Goal: Information Seeking & Learning: Learn about a topic

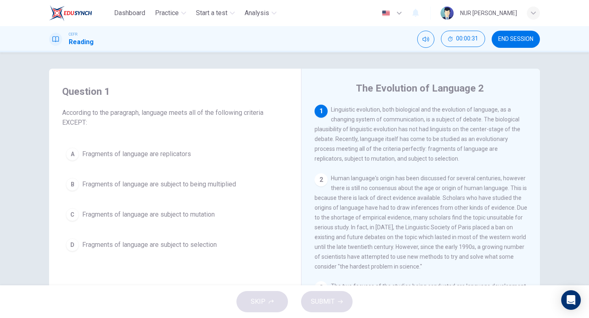
click at [211, 199] on div "A Fragments of language are replicators B Fragments of language are subject to …" at bounding box center [175, 199] width 226 height 111
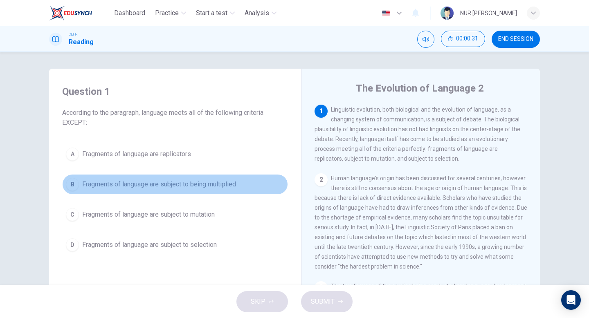
click at [213, 193] on button "B Fragments of language are subject to being multiplied" at bounding box center [175, 184] width 226 height 20
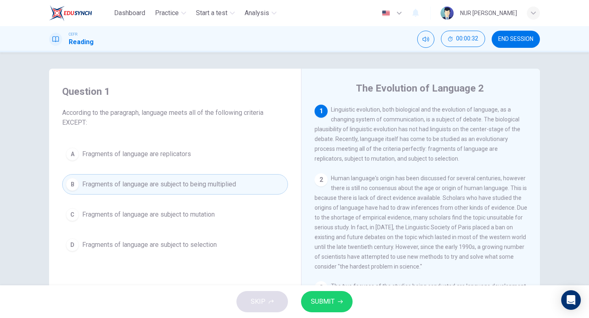
click at [321, 305] on span "SUBMIT" at bounding box center [323, 301] width 24 height 11
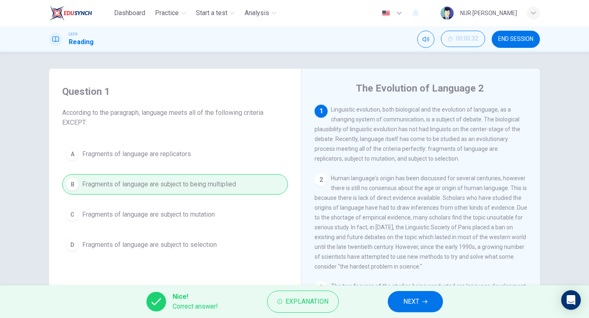
click at [401, 296] on button "NEXT" at bounding box center [415, 301] width 55 height 21
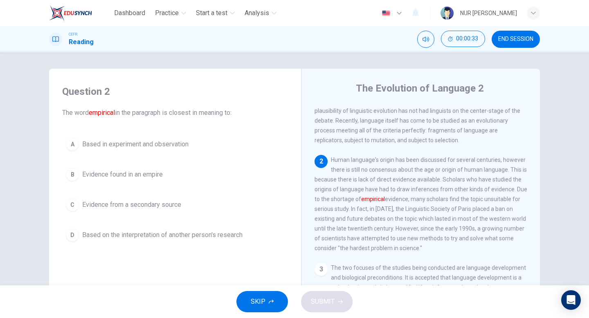
scroll to position [22, 0]
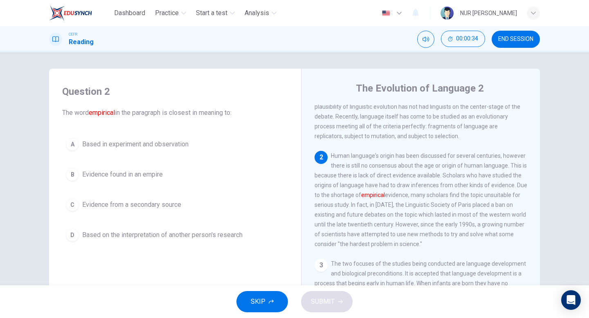
click at [210, 139] on button "A Based in experiment and observation" at bounding box center [175, 144] width 226 height 20
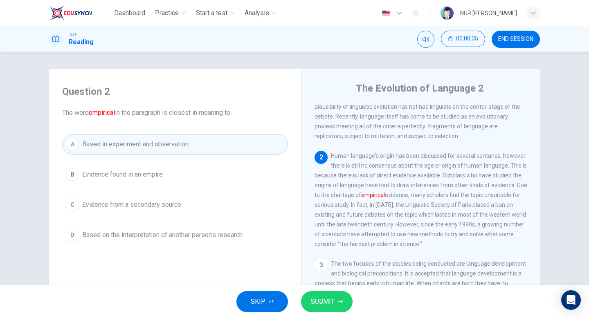
click at [324, 291] on div "SKIP SUBMIT" at bounding box center [294, 301] width 589 height 33
click at [324, 295] on button "SUBMIT" at bounding box center [327, 301] width 52 height 21
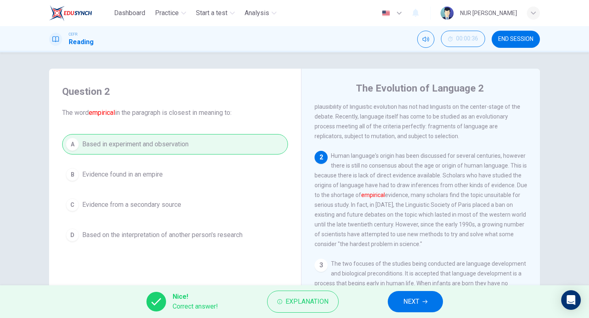
click at [402, 300] on button "NEXT" at bounding box center [415, 301] width 55 height 21
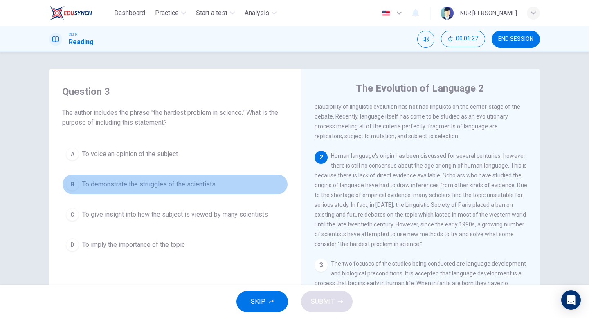
click at [247, 187] on button "B To demonstrate the struggles of the scientists" at bounding box center [175, 184] width 226 height 20
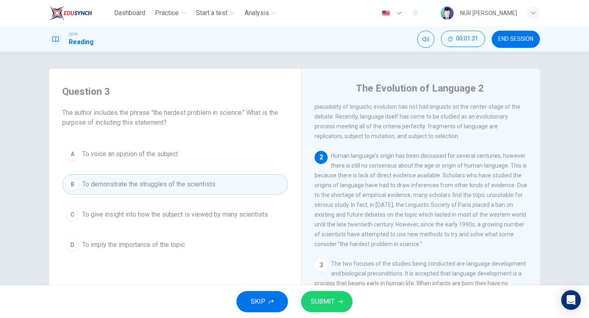
click at [336, 298] on button "SUBMIT" at bounding box center [327, 301] width 52 height 21
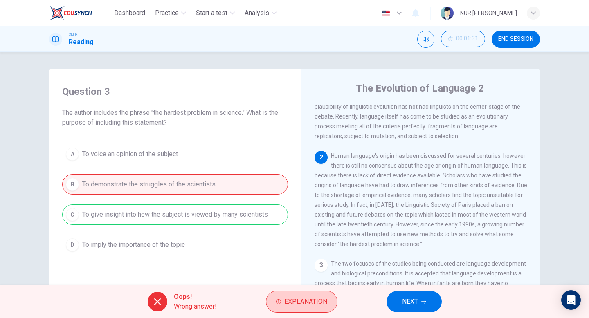
click at [332, 300] on button "Explanation" at bounding box center [302, 302] width 72 height 22
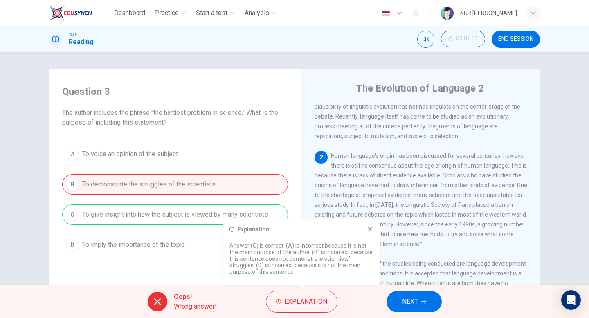
click at [399, 295] on button "NEXT" at bounding box center [413, 301] width 55 height 21
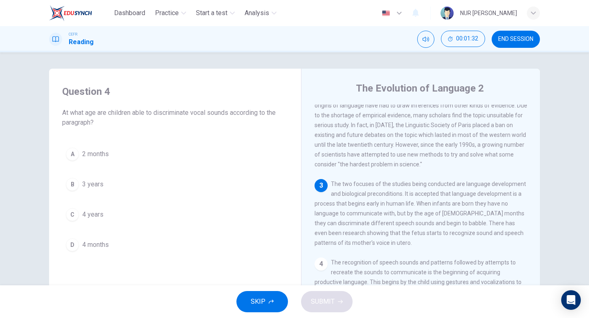
scroll to position [103, 0]
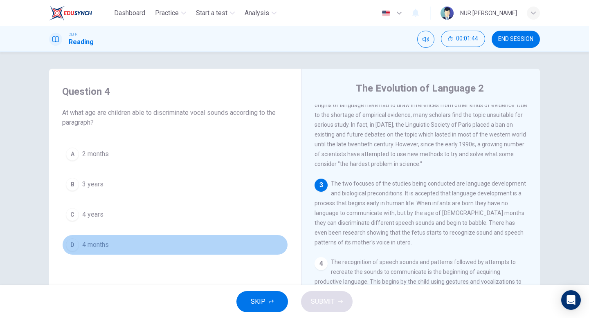
click at [130, 242] on button "D 4 months" at bounding box center [175, 245] width 226 height 20
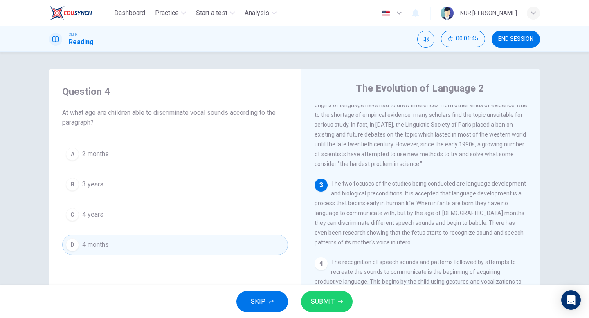
click at [326, 300] on span "SUBMIT" at bounding box center [323, 301] width 24 height 11
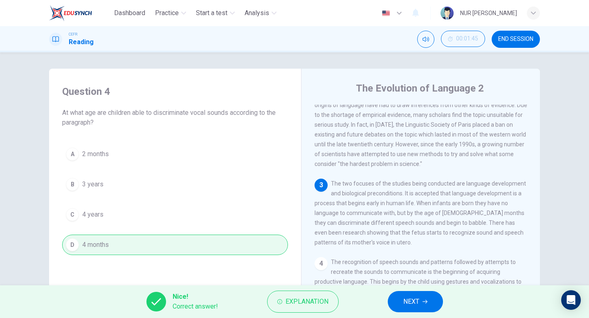
click at [423, 301] on icon "button" at bounding box center [424, 301] width 5 height 5
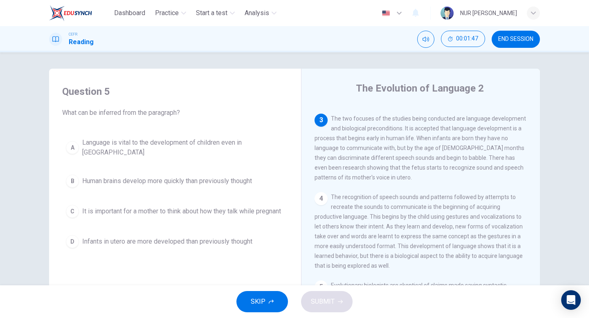
scroll to position [167, 0]
click at [239, 255] on div "Question 5 What can be inferred from the paragraph? A Language is vital to the …" at bounding box center [175, 168] width 239 height 183
click at [239, 251] on button "D Infants in utero are more developed than previously thought" at bounding box center [175, 241] width 226 height 20
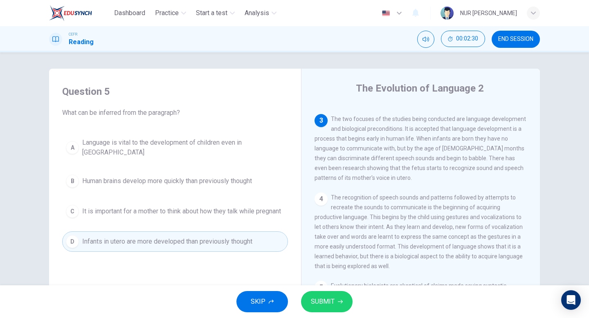
click at [327, 296] on span "SUBMIT" at bounding box center [323, 301] width 24 height 11
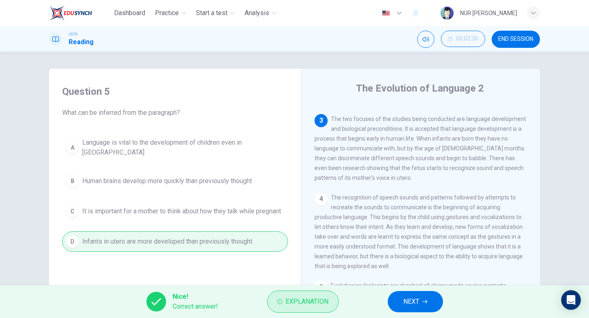
click at [302, 293] on button "Explanation" at bounding box center [303, 302] width 72 height 22
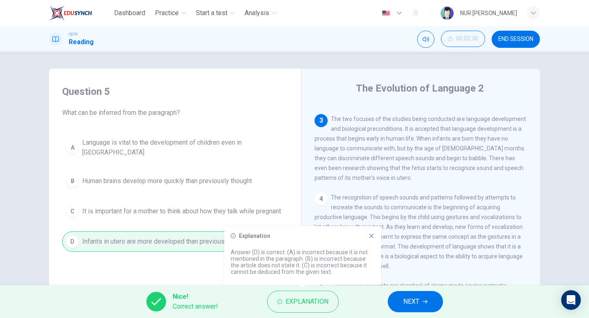
click at [398, 304] on button "NEXT" at bounding box center [415, 301] width 55 height 21
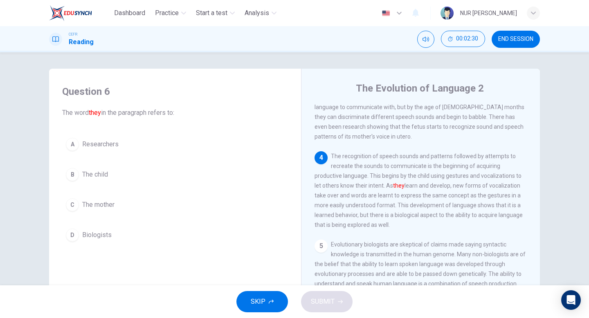
scroll to position [216, 0]
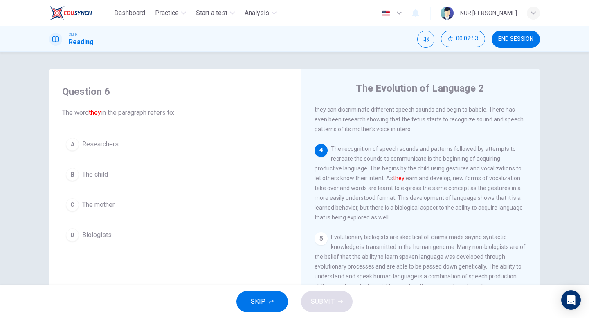
click at [165, 187] on div "A Researchers B The child C The mother D Biologists" at bounding box center [175, 189] width 226 height 111
click at [165, 186] on div "A Researchers B The child C The mother D Biologists" at bounding box center [175, 189] width 226 height 111
click at [163, 179] on button "B The child" at bounding box center [175, 174] width 226 height 20
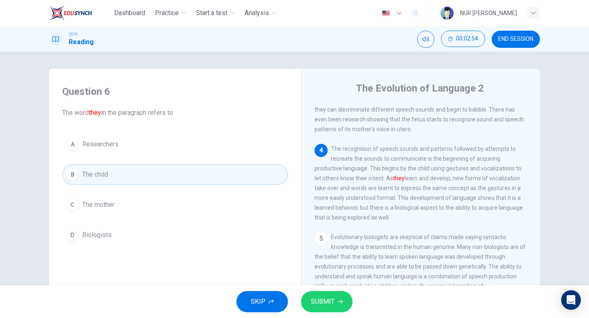
click at [324, 301] on span "SUBMIT" at bounding box center [323, 301] width 24 height 11
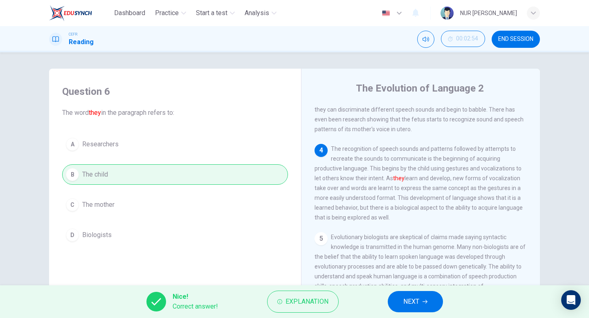
click at [394, 302] on button "NEXT" at bounding box center [415, 301] width 55 height 21
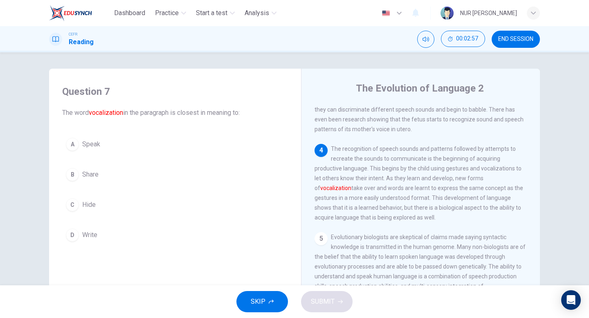
click at [141, 126] on div "Question 7 The word vocalization in the paragraph is closest in meaning to: A S…" at bounding box center [175, 165] width 239 height 177
click at [132, 137] on button "A Speak" at bounding box center [175, 144] width 226 height 20
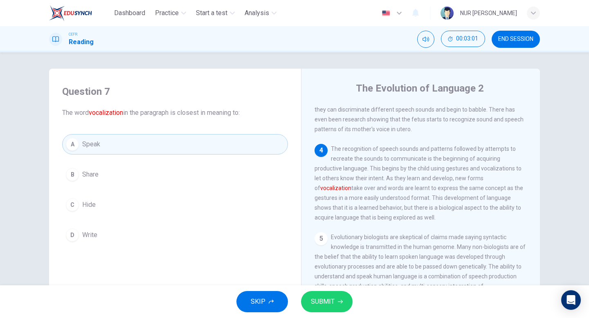
click at [332, 301] on span "SUBMIT" at bounding box center [323, 301] width 24 height 11
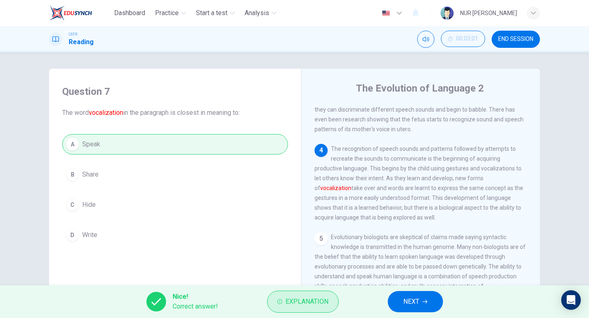
click at [317, 302] on span "Explanation" at bounding box center [306, 301] width 43 height 11
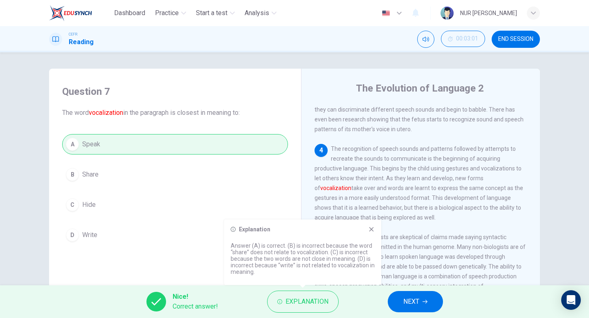
click at [404, 298] on span "NEXT" at bounding box center [411, 301] width 16 height 11
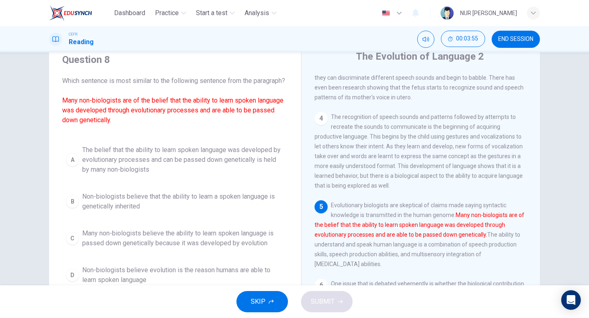
scroll to position [50, 0]
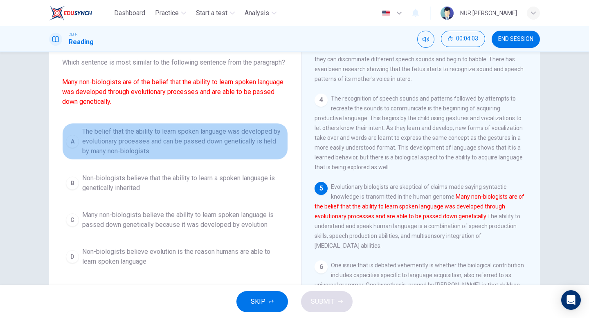
click at [147, 156] on span "The belief that the ability to learn spoken language was developed by evolution…" at bounding box center [183, 141] width 202 height 29
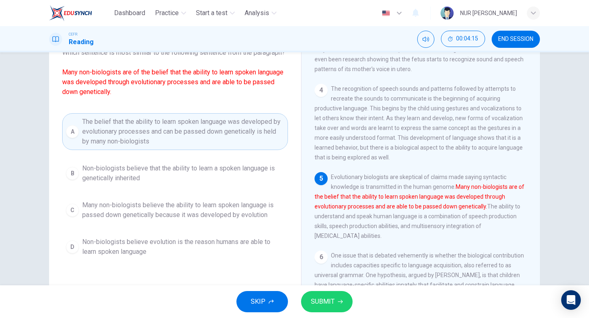
scroll to position [60, 0]
click at [334, 302] on button "SUBMIT" at bounding box center [327, 301] width 52 height 21
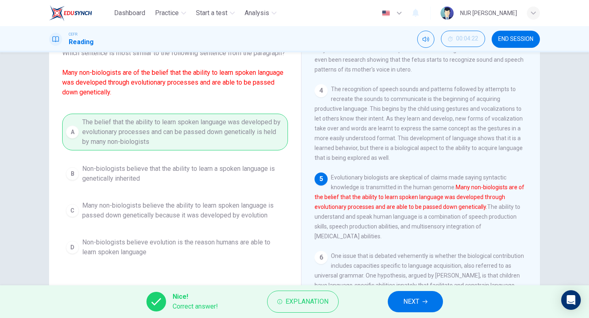
click at [404, 298] on span "NEXT" at bounding box center [411, 301] width 16 height 11
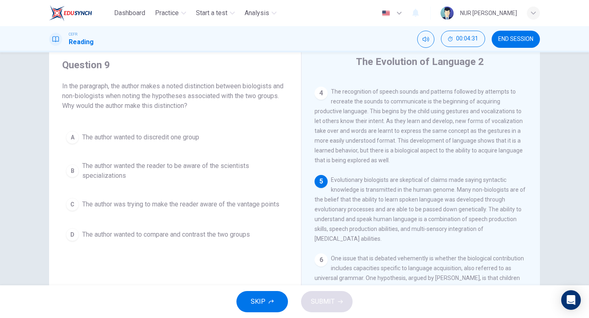
scroll to position [246, 0]
click at [220, 229] on button "D The author wanted to compare and contrast the two groups" at bounding box center [175, 234] width 226 height 20
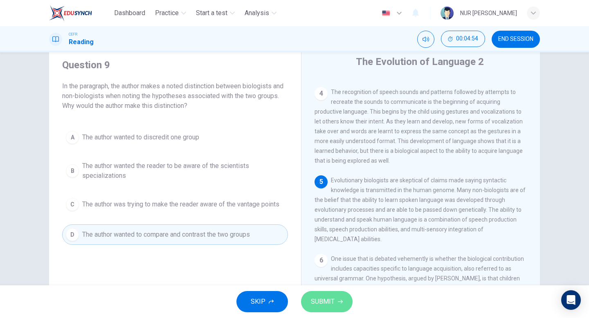
click at [311, 300] on span "SUBMIT" at bounding box center [323, 301] width 24 height 11
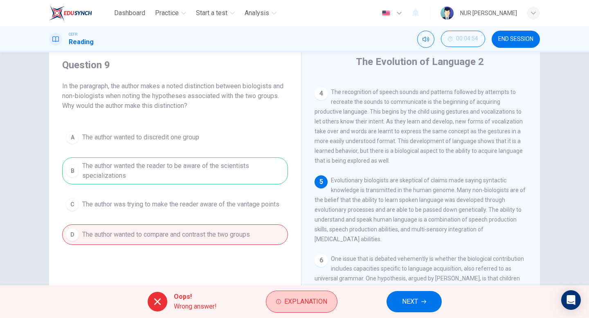
click at [304, 308] on button "Explanation" at bounding box center [302, 302] width 72 height 22
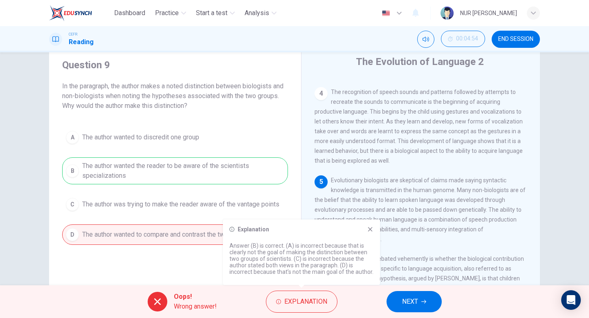
click at [410, 317] on div "Oops! Wrong answer! Explanation NEXT" at bounding box center [294, 301] width 589 height 33
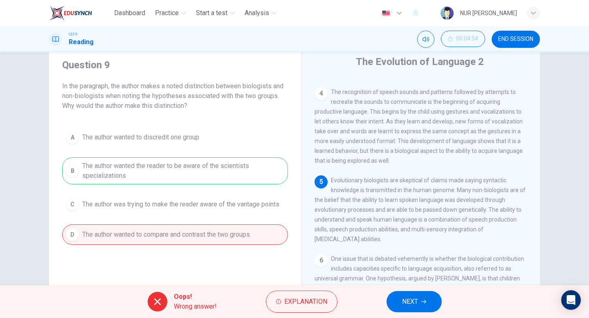
click at [410, 315] on div "Oops! Wrong answer! Explanation NEXT" at bounding box center [294, 301] width 589 height 33
click at [410, 304] on span "NEXT" at bounding box center [410, 301] width 16 height 11
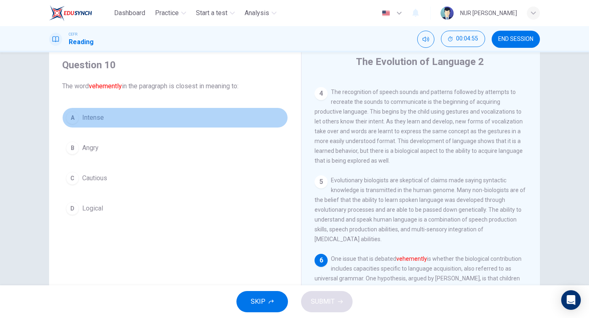
click at [191, 122] on button "A Intense" at bounding box center [175, 118] width 226 height 20
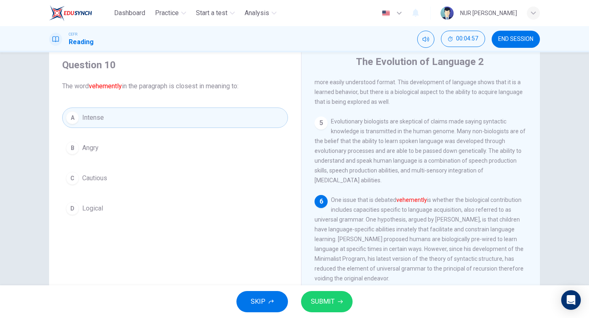
scroll to position [316, 0]
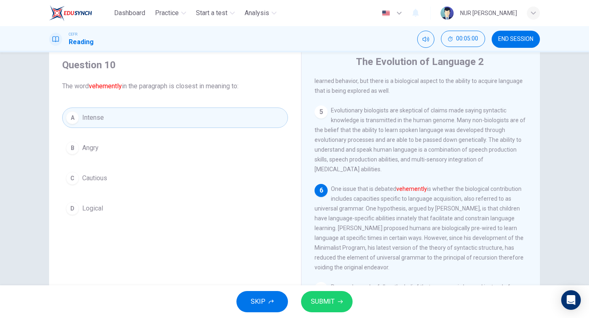
click at [325, 298] on span "SUBMIT" at bounding box center [323, 301] width 24 height 11
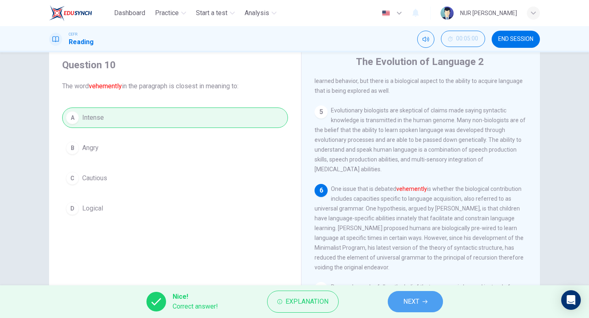
click at [401, 302] on button "NEXT" at bounding box center [415, 301] width 55 height 21
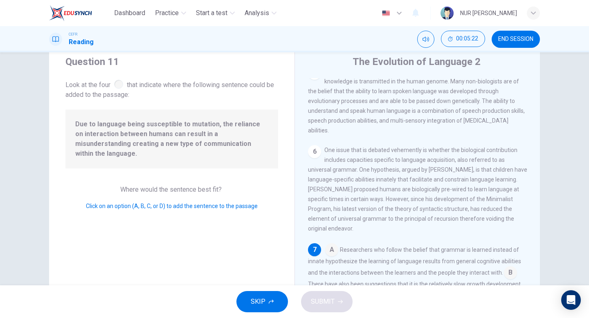
scroll to position [58, 0]
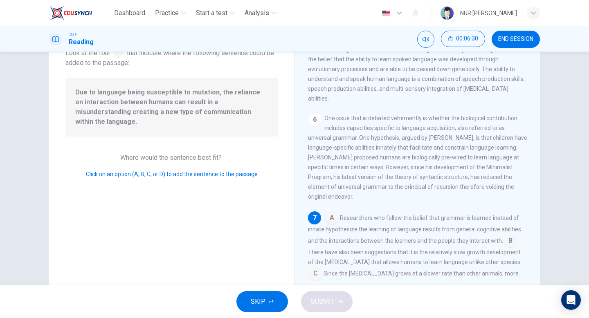
click at [508, 235] on input at bounding box center [510, 241] width 13 height 13
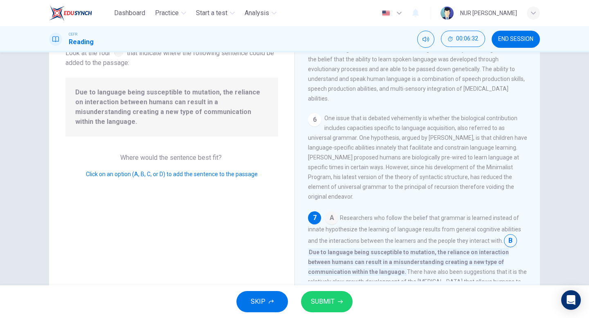
scroll to position [375, 0]
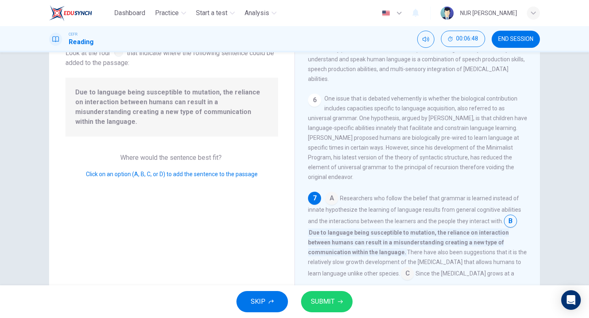
click at [332, 302] on span "SUBMIT" at bounding box center [323, 301] width 24 height 11
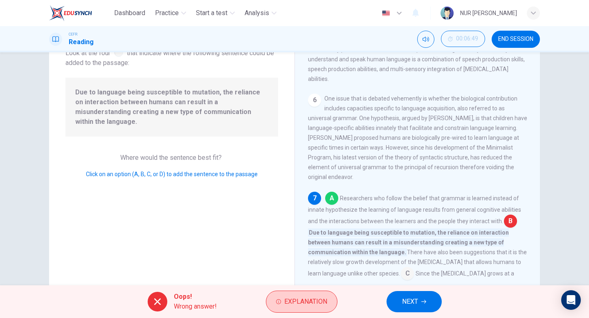
click at [300, 296] on span "Explanation" at bounding box center [305, 301] width 43 height 11
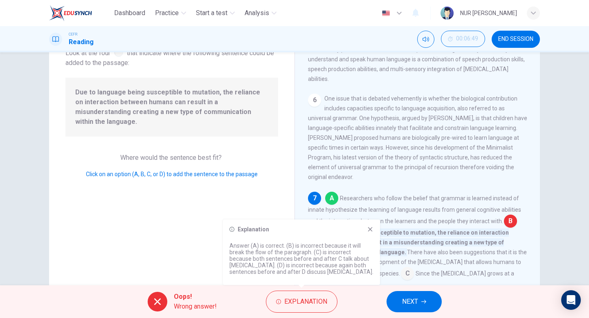
click at [368, 227] on icon at bounding box center [370, 229] width 4 height 4
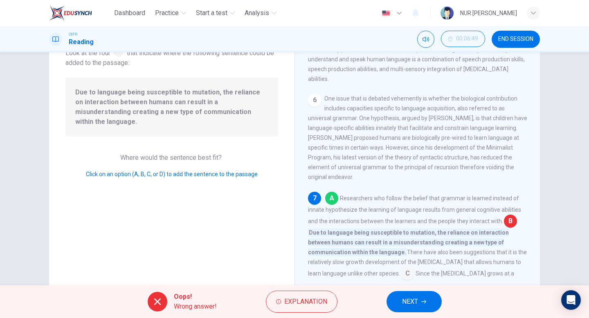
scroll to position [50, 0]
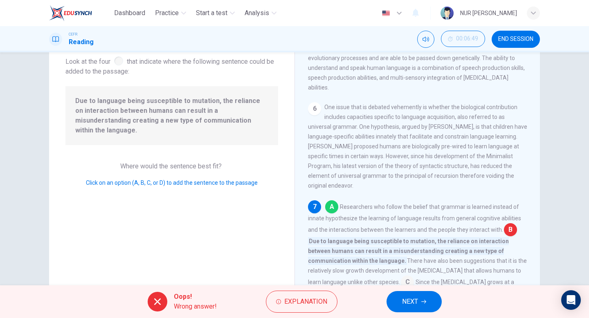
click at [411, 300] on span "NEXT" at bounding box center [410, 301] width 16 height 11
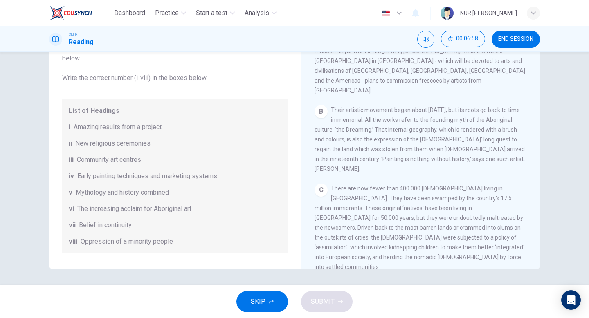
scroll to position [0, 0]
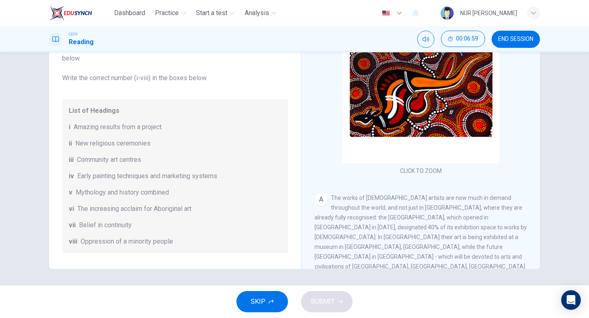
click at [504, 43] on button "END SESSION" at bounding box center [515, 39] width 48 height 17
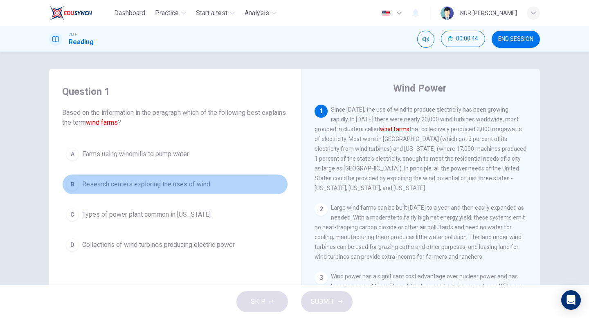
click at [172, 181] on span "Research centers exploring the uses of wind" at bounding box center [146, 184] width 128 height 10
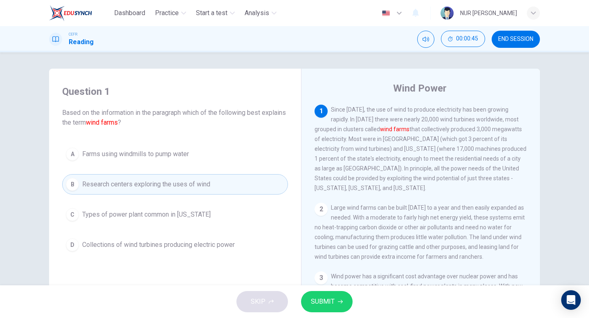
click at [170, 240] on button "D Collections of wind turbines producing electric power" at bounding box center [175, 245] width 226 height 20
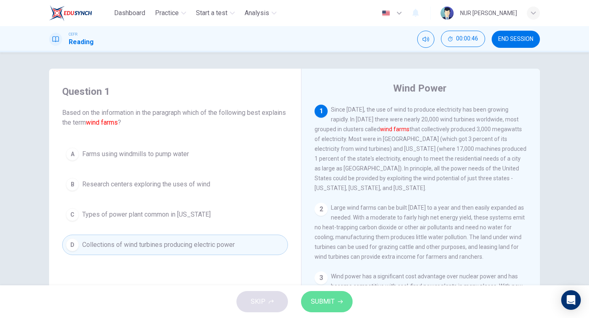
click at [334, 300] on button "SUBMIT" at bounding box center [327, 301] width 52 height 21
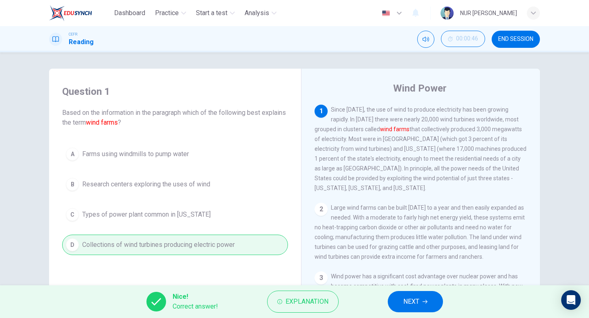
click at [400, 296] on button "NEXT" at bounding box center [415, 301] width 55 height 21
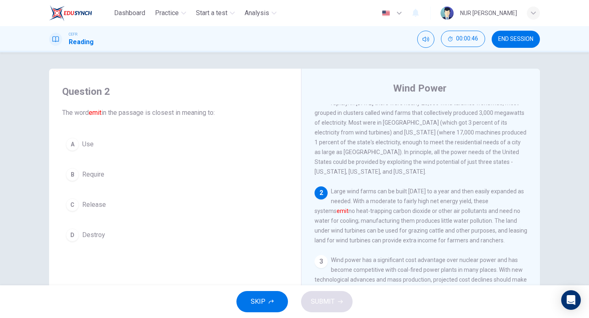
scroll to position [18, 0]
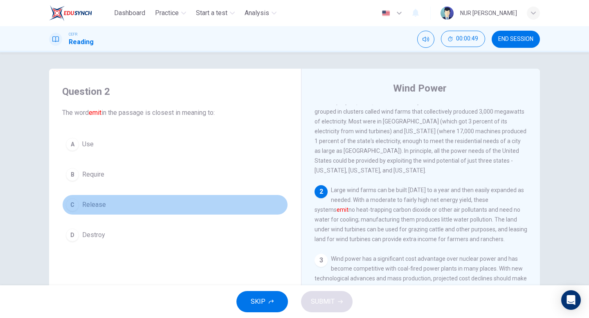
click at [108, 206] on button "C Release" at bounding box center [175, 205] width 226 height 20
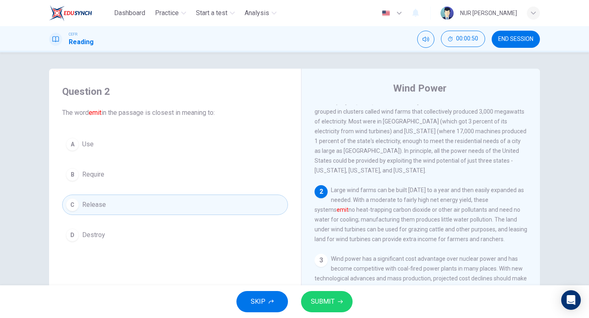
click at [329, 302] on span "SUBMIT" at bounding box center [323, 301] width 24 height 11
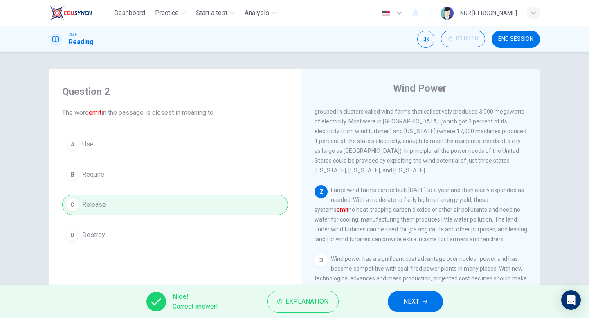
click at [427, 298] on button "NEXT" at bounding box center [415, 301] width 55 height 21
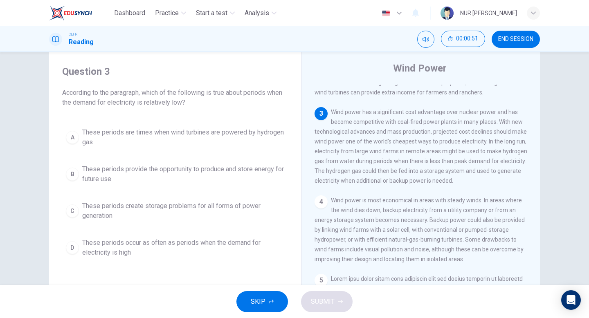
scroll to position [25, 0]
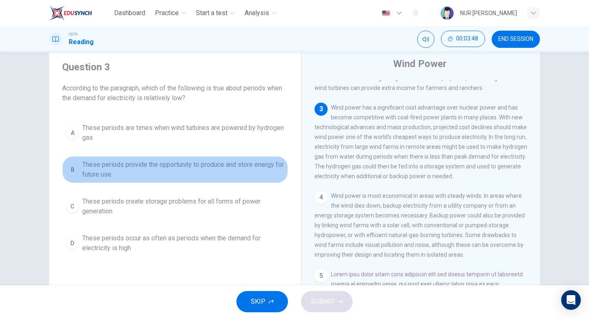
click at [257, 171] on span "These periods provide the opportunity to produce and store energy for future use" at bounding box center [183, 170] width 202 height 20
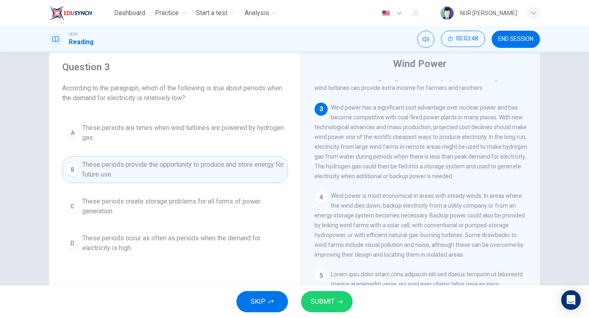
click at [353, 304] on div "SKIP SUBMIT" at bounding box center [294, 301] width 589 height 33
click at [342, 301] on button "SUBMIT" at bounding box center [327, 301] width 52 height 21
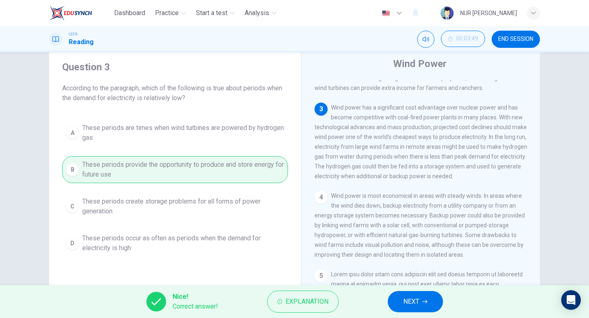
click at [413, 307] on span "NEXT" at bounding box center [411, 301] width 16 height 11
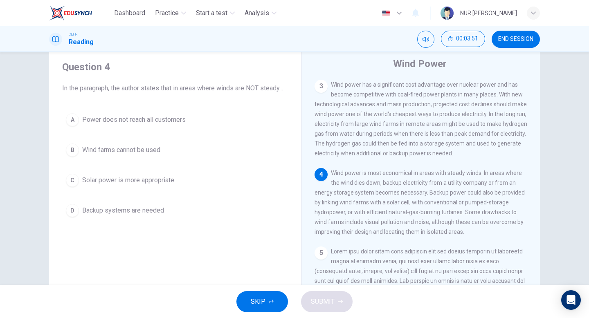
scroll to position [213, 0]
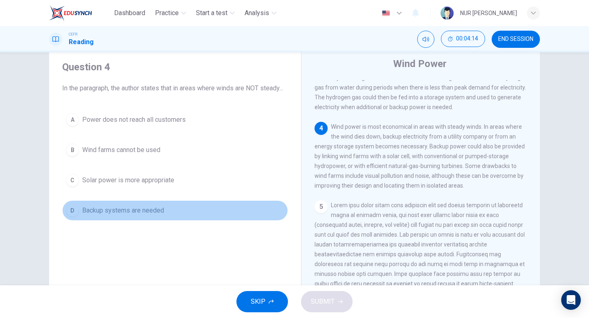
click at [197, 221] on button "D Backup systems are needed" at bounding box center [175, 210] width 226 height 20
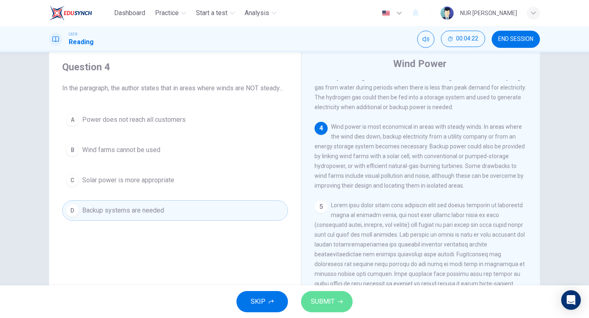
click at [345, 296] on button "SUBMIT" at bounding box center [327, 301] width 52 height 21
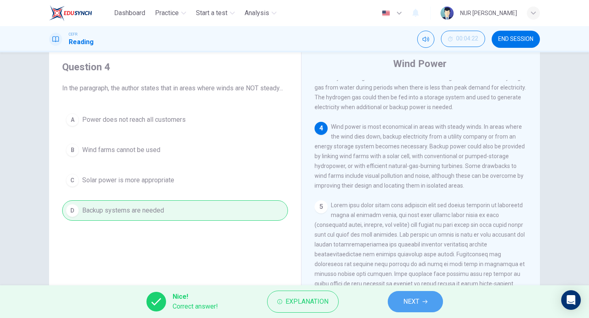
click at [408, 297] on span "NEXT" at bounding box center [411, 301] width 16 height 11
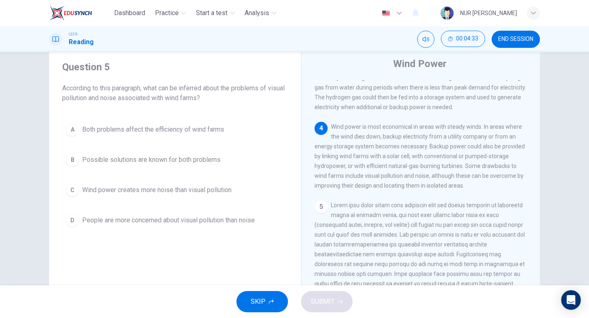
click at [234, 170] on div "A Both problems affect the efficiency of wind farms B Possible solutions are kn…" at bounding box center [175, 174] width 226 height 111
click at [239, 153] on button "B Possible solutions are known for both problems" at bounding box center [175, 160] width 226 height 20
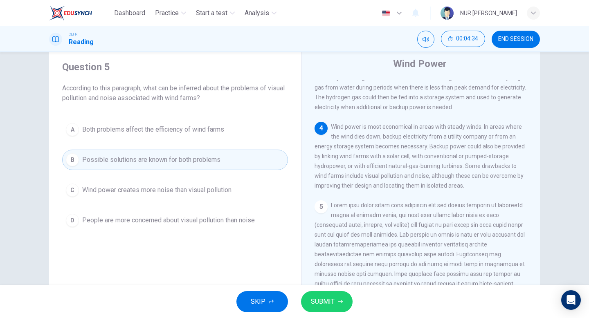
click at [336, 307] on button "SUBMIT" at bounding box center [327, 301] width 52 height 21
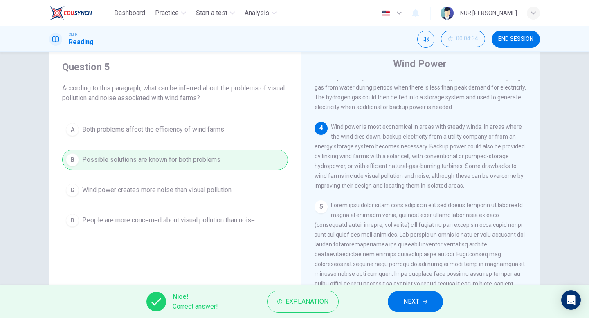
click at [405, 300] on span "NEXT" at bounding box center [411, 301] width 16 height 11
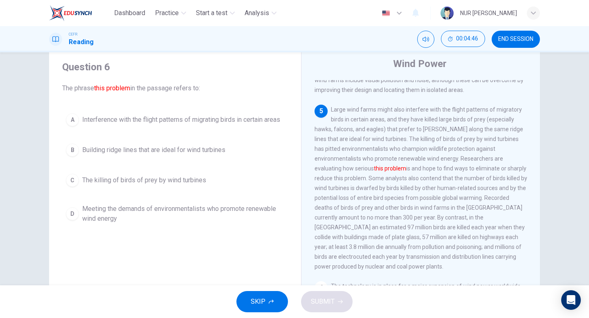
scroll to position [309, 0]
click at [191, 192] on div "A Interference with the flight patterns of migrating birds in certain areas B B…" at bounding box center [175, 169] width 226 height 118
click at [199, 177] on span "The killing of birds of prey by wind turbines" at bounding box center [144, 180] width 124 height 10
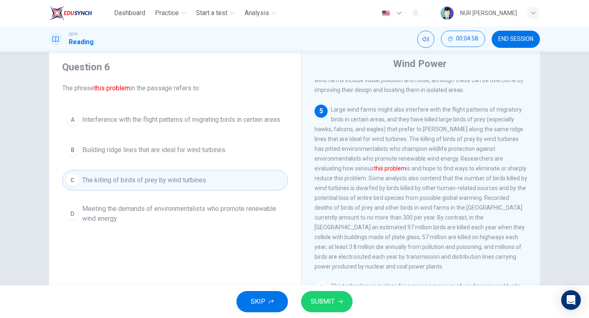
click at [326, 302] on span "SUBMIT" at bounding box center [323, 301] width 24 height 11
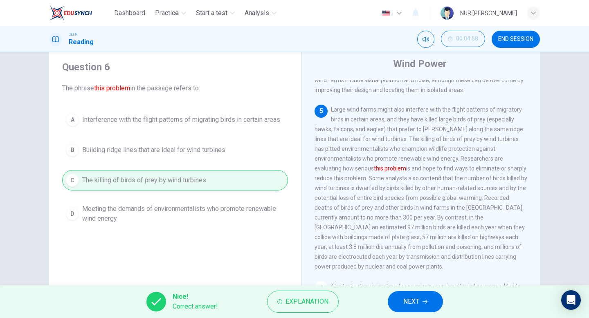
click at [419, 296] on button "NEXT" at bounding box center [415, 301] width 55 height 21
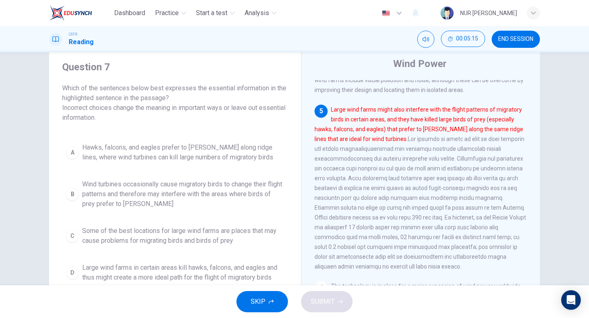
scroll to position [37, 0]
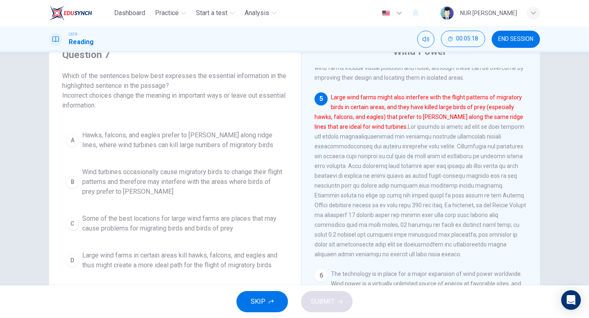
click at [245, 155] on div "A Hawks, falcons, and eagles prefer to hunt along ridge lines, where wind turbi…" at bounding box center [175, 200] width 226 height 147
click at [249, 148] on span "Hawks, falcons, and eagles prefer to hunt along ridge lines, where wind turbine…" at bounding box center [183, 140] width 202 height 20
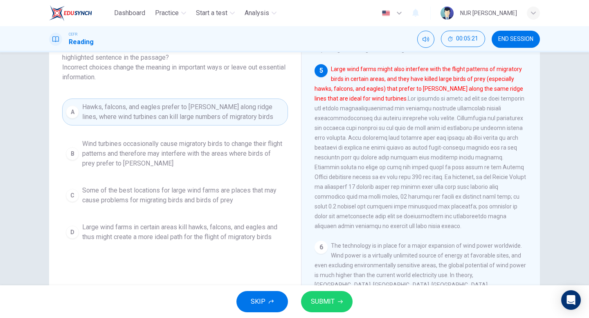
scroll to position [65, 0]
click at [306, 301] on button "SUBMIT" at bounding box center [327, 301] width 52 height 21
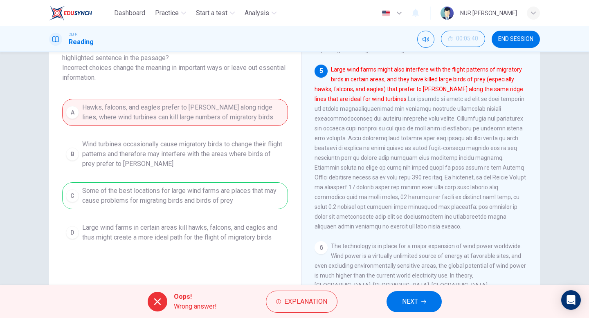
click at [306, 301] on span "Explanation" at bounding box center [305, 301] width 43 height 11
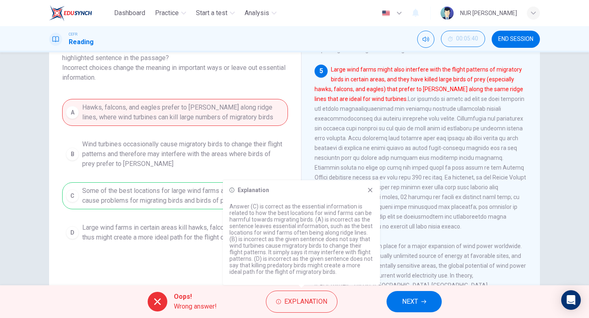
click at [369, 195] on div "Explanation Answer (C) is correct as the essential information is related to ho…" at bounding box center [301, 232] width 157 height 105
click at [369, 193] on div "Explanation Answer (C) is correct as the essential information is related to ho…" at bounding box center [301, 232] width 157 height 105
click at [369, 190] on icon at bounding box center [370, 190] width 7 height 7
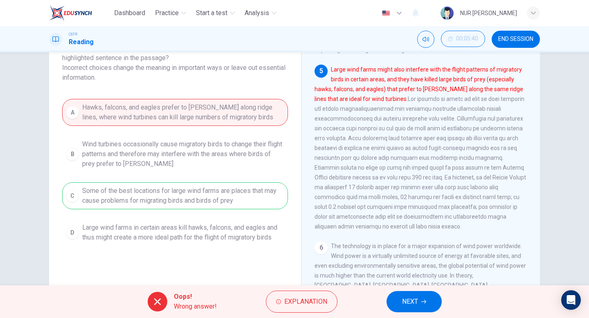
click at [402, 305] on span "NEXT" at bounding box center [410, 301] width 16 height 11
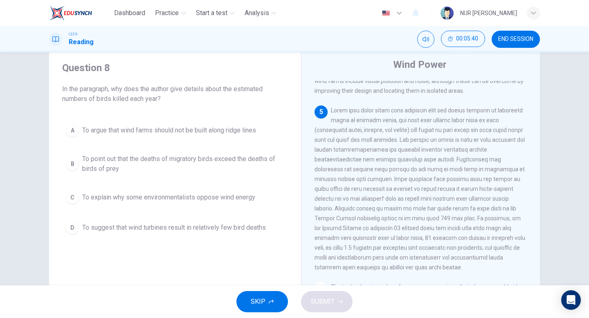
scroll to position [23, 0]
click at [156, 207] on button "C To explain why some environmentalists oppose wind energy" at bounding box center [175, 198] width 226 height 20
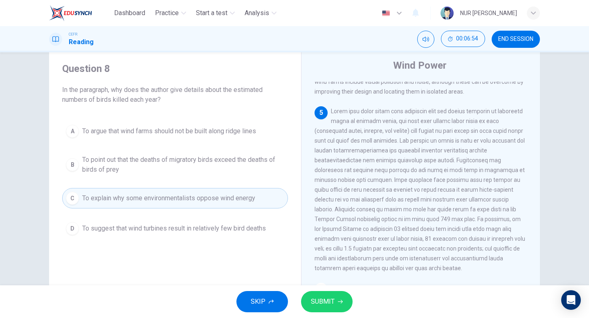
click at [279, 224] on button "D To suggest that wind turbines result in relatively few bird deaths" at bounding box center [175, 228] width 226 height 20
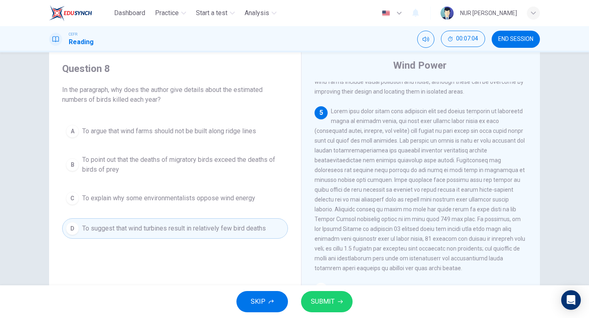
click at [330, 310] on button "SUBMIT" at bounding box center [327, 301] width 52 height 21
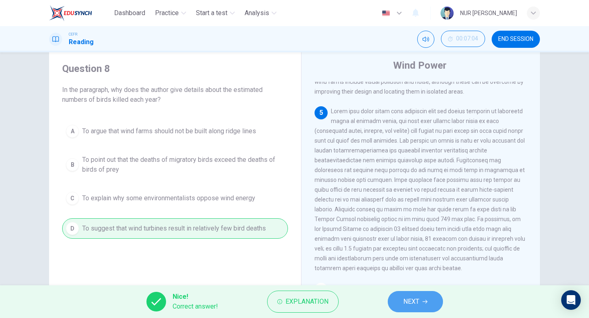
click at [397, 294] on button "NEXT" at bounding box center [415, 301] width 55 height 21
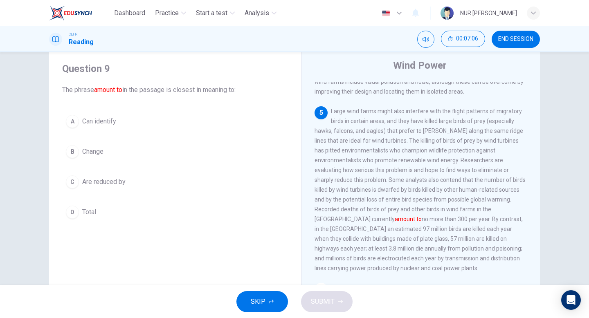
scroll to position [352, 0]
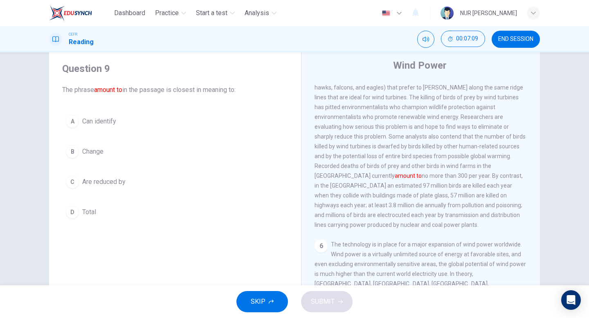
click at [163, 198] on div "A Can identify B Change C Are reduced by D Total" at bounding box center [175, 166] width 226 height 111
click at [154, 209] on button "D Total" at bounding box center [175, 212] width 226 height 20
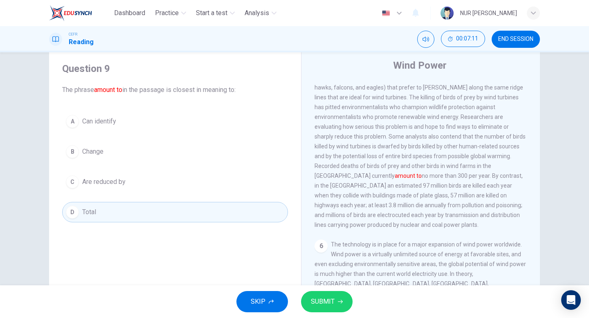
click at [324, 307] on span "SUBMIT" at bounding box center [323, 301] width 24 height 11
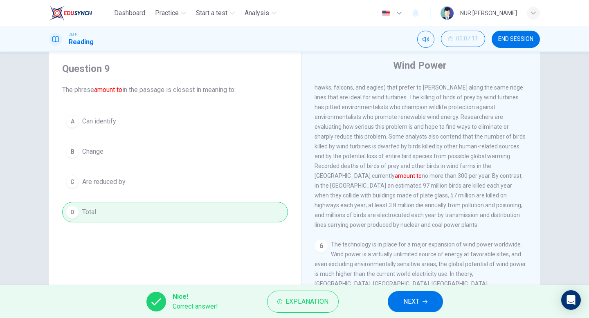
click at [431, 292] on button "NEXT" at bounding box center [415, 301] width 55 height 21
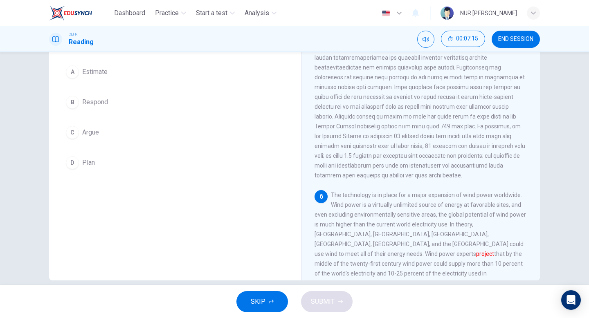
scroll to position [69, 0]
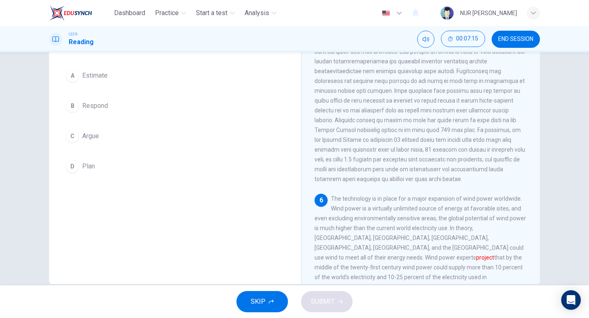
click at [223, 74] on button "A Estimate" at bounding box center [175, 75] width 226 height 20
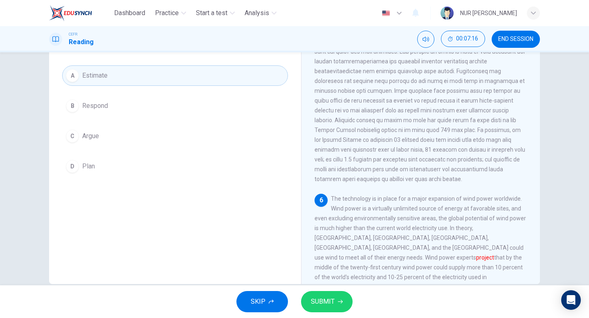
click at [320, 294] on button "SUBMIT" at bounding box center [327, 301] width 52 height 21
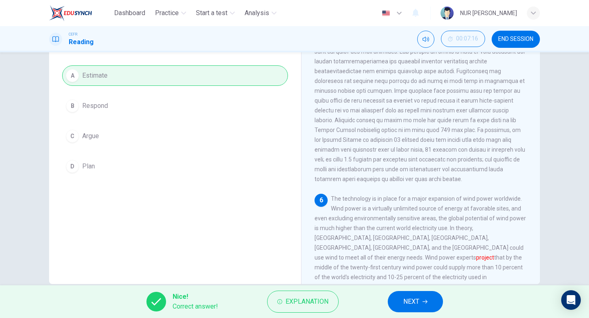
click at [391, 307] on button "NEXT" at bounding box center [415, 301] width 55 height 21
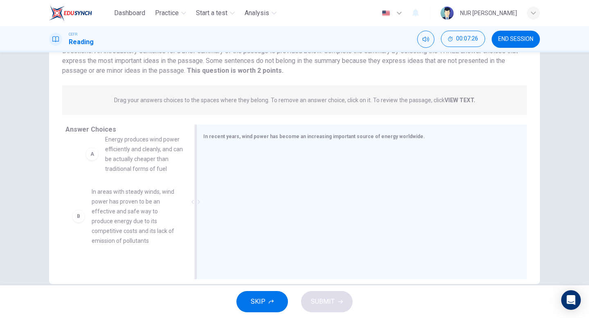
scroll to position [11, 0]
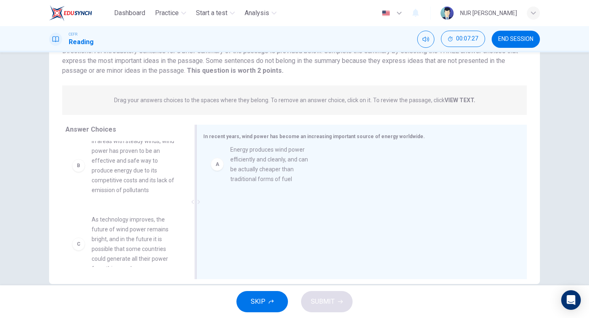
drag, startPoint x: 142, startPoint y: 167, endPoint x: 286, endPoint y: 177, distance: 144.7
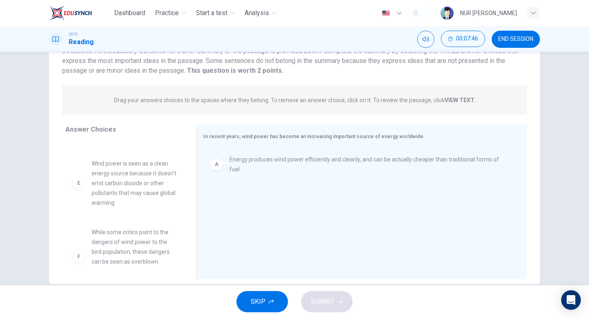
scroll to position [250, 0]
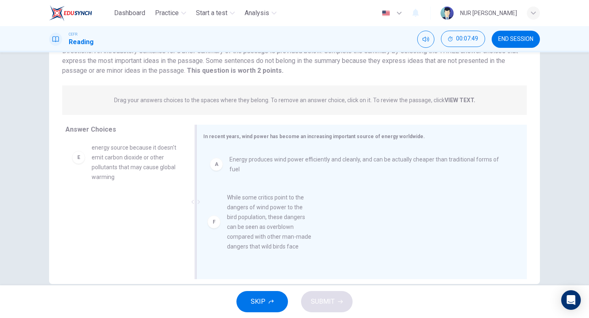
drag, startPoint x: 147, startPoint y: 241, endPoint x: 287, endPoint y: 232, distance: 139.7
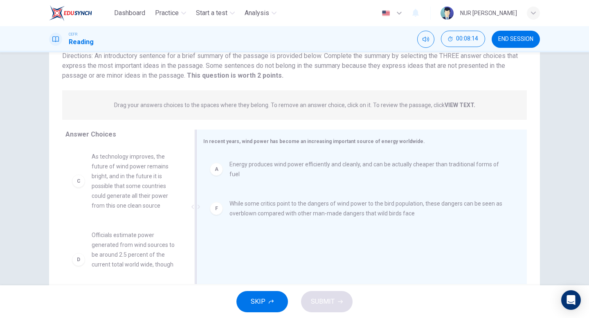
scroll to position [0, 0]
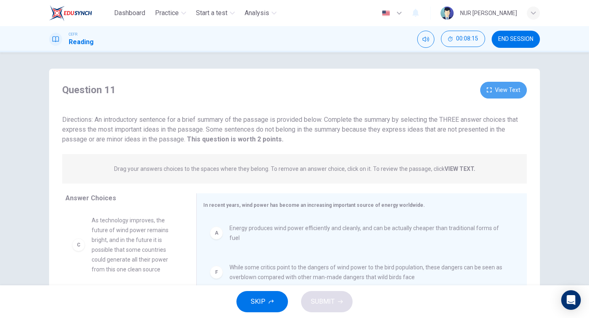
click at [514, 91] on button "View Text" at bounding box center [503, 90] width 47 height 17
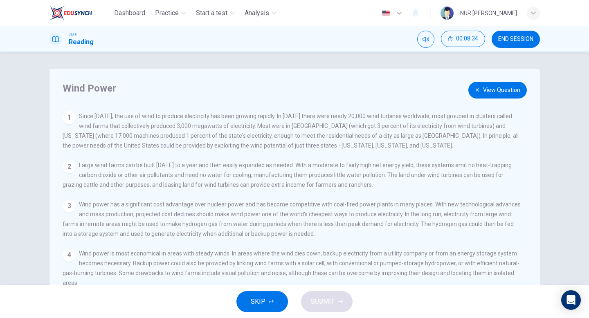
click at [503, 88] on button "View Question" at bounding box center [497, 90] width 58 height 17
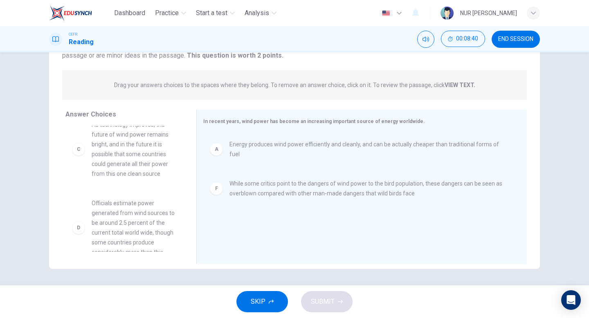
scroll to position [69, 0]
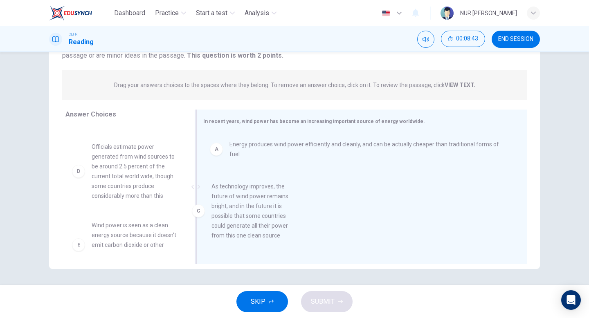
drag, startPoint x: 132, startPoint y: 179, endPoint x: 256, endPoint y: 220, distance: 130.6
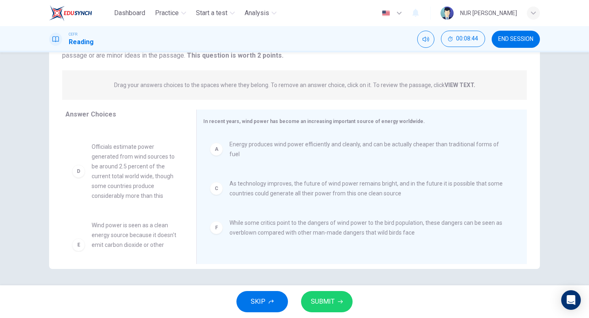
scroll to position [0, 0]
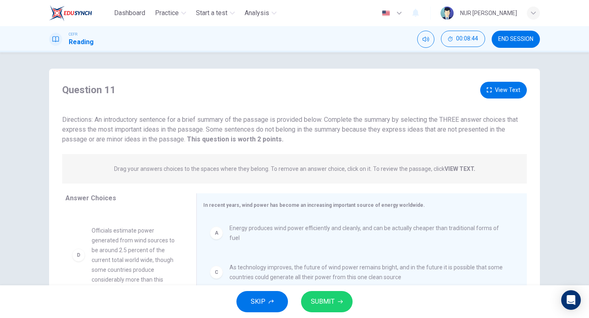
click at [507, 87] on button "View Text" at bounding box center [503, 90] width 47 height 17
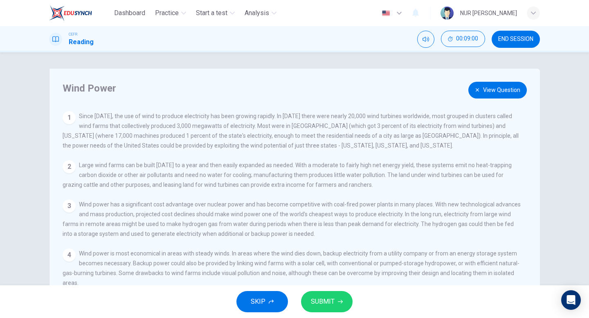
click at [496, 87] on button "View Question" at bounding box center [497, 90] width 58 height 17
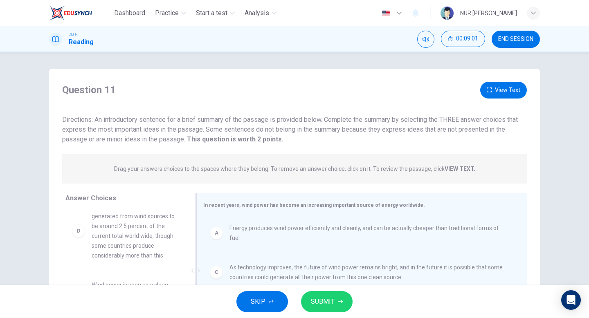
scroll to position [84, 0]
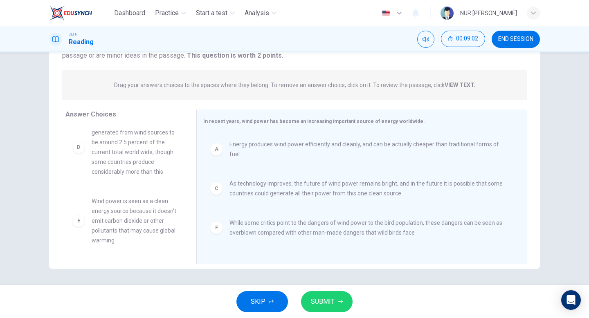
click at [339, 299] on icon "button" at bounding box center [340, 301] width 5 height 5
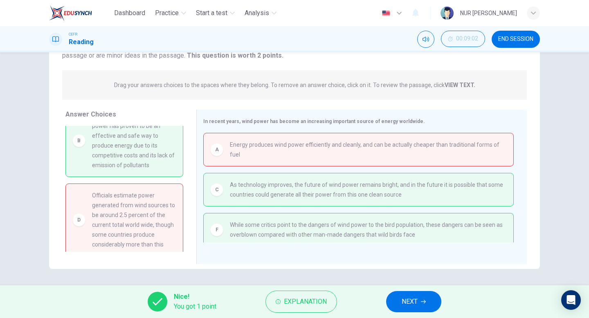
scroll to position [0, 0]
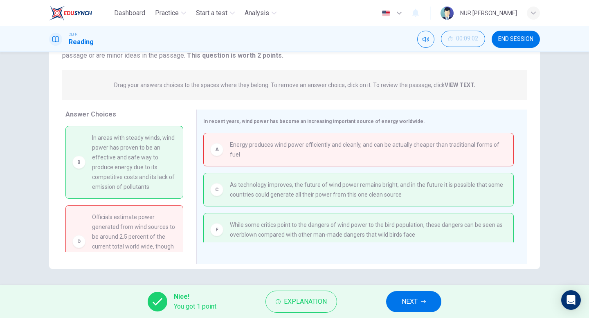
click at [416, 293] on button "NEXT" at bounding box center [413, 301] width 55 height 21
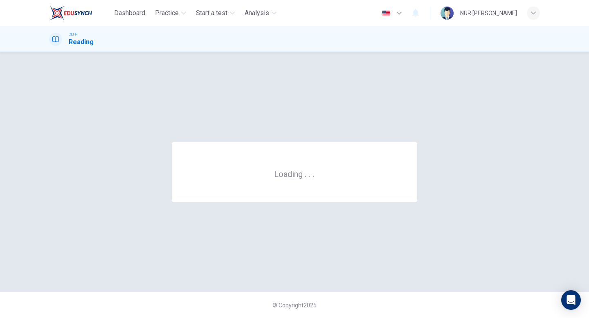
click at [416, 293] on div "© Copyright 2025" at bounding box center [294, 305] width 589 height 26
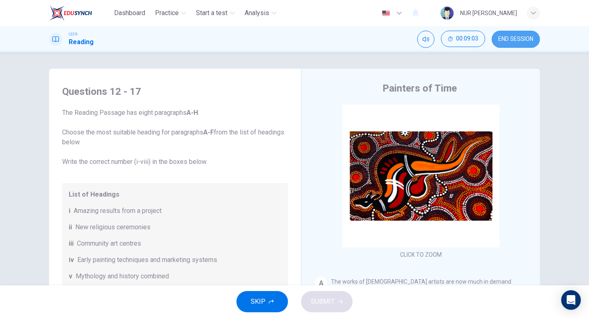
click at [517, 42] on span "END SESSION" at bounding box center [515, 39] width 35 height 7
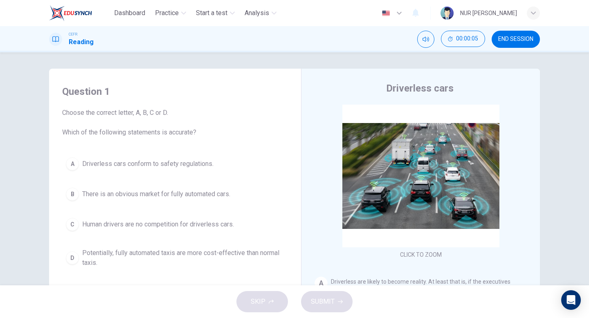
click at [530, 49] on div "CEFR Reading 00:00:05 END SESSION" at bounding box center [294, 39] width 589 height 26
click at [530, 38] on span "END SESSION" at bounding box center [515, 39] width 35 height 7
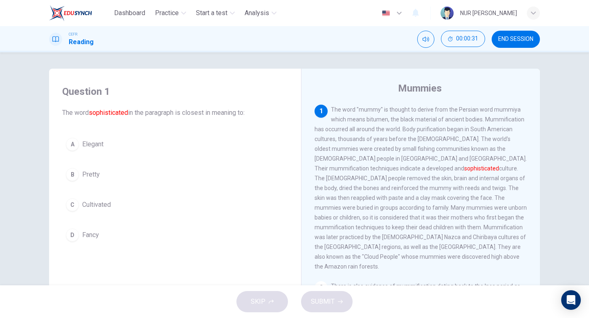
click at [196, 148] on button "A Elegant" at bounding box center [175, 144] width 226 height 20
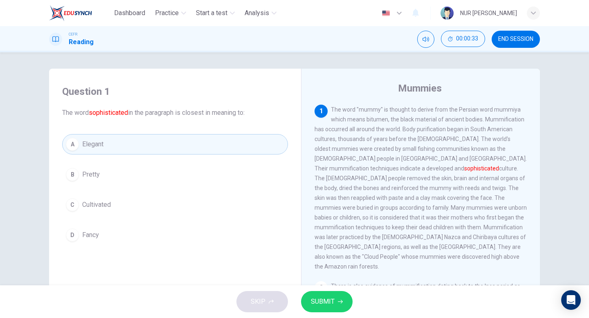
click at [325, 297] on span "SUBMIT" at bounding box center [323, 301] width 24 height 11
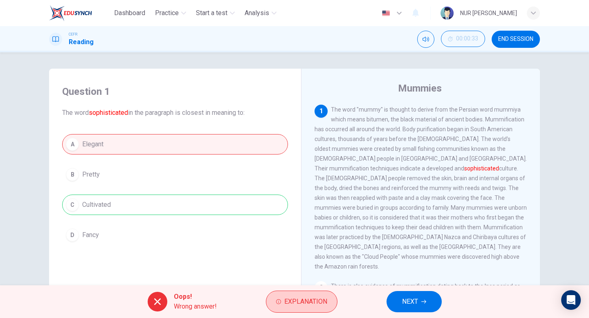
click at [328, 310] on button "Explanation" at bounding box center [302, 302] width 72 height 22
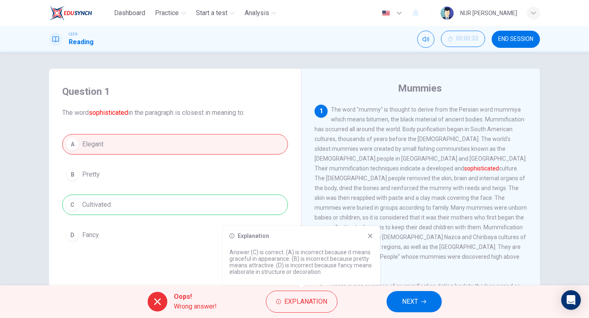
click at [403, 300] on span "NEXT" at bounding box center [410, 301] width 16 height 11
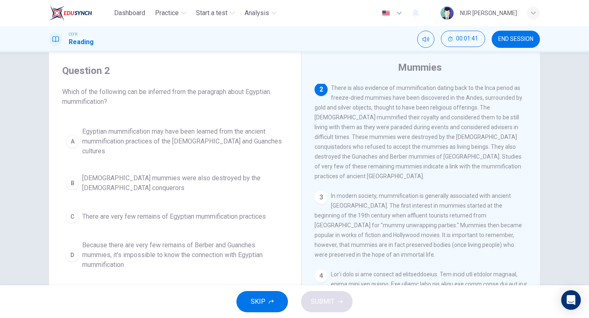
scroll to position [24, 0]
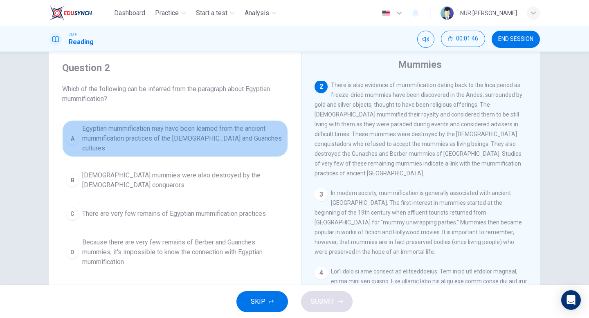
click at [259, 132] on span "Egyptian mummification may have been learned from the ancient mummification pra…" at bounding box center [183, 138] width 202 height 29
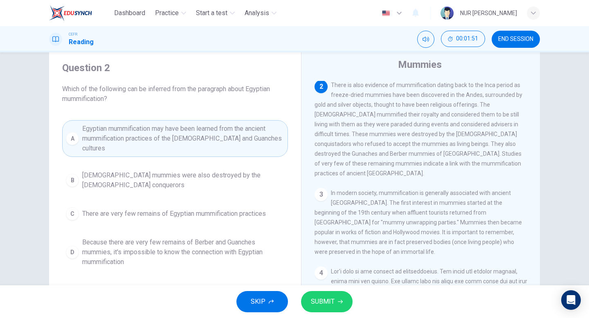
click at [319, 289] on div "SKIP SUBMIT" at bounding box center [294, 301] width 589 height 33
click at [325, 305] on span "SUBMIT" at bounding box center [323, 301] width 24 height 11
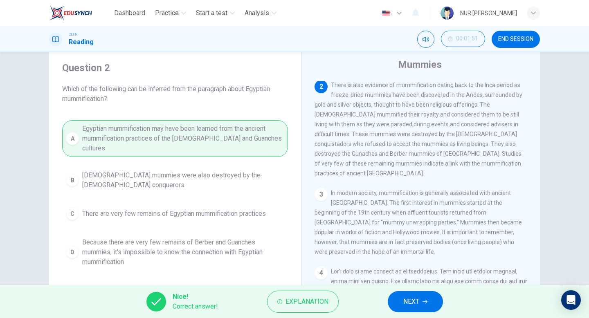
click at [419, 303] on span "NEXT" at bounding box center [411, 301] width 16 height 11
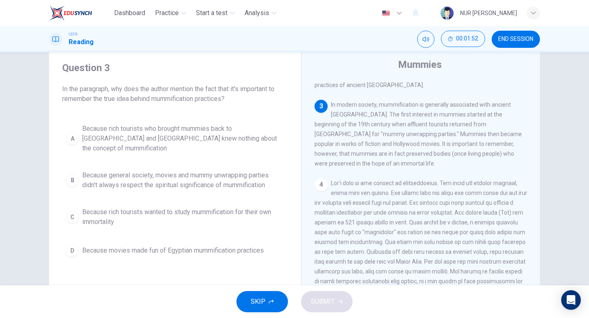
scroll to position [246, 0]
click at [194, 179] on span "Because general society, movies and mummy unwrapping parties didn't always resp…" at bounding box center [183, 180] width 202 height 20
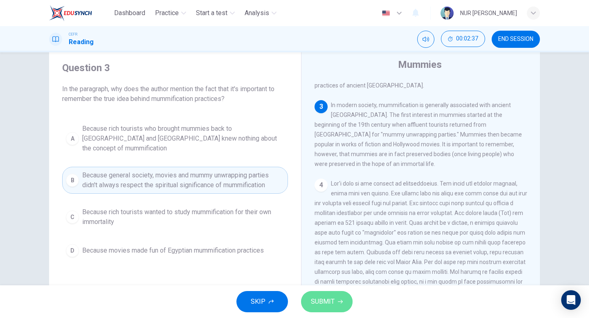
click at [342, 300] on button "SUBMIT" at bounding box center [327, 301] width 52 height 21
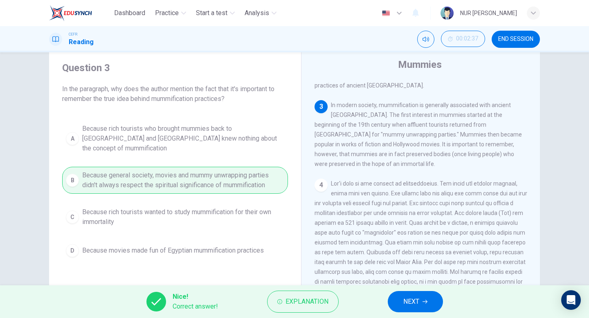
click at [410, 301] on span "NEXT" at bounding box center [411, 301] width 16 height 11
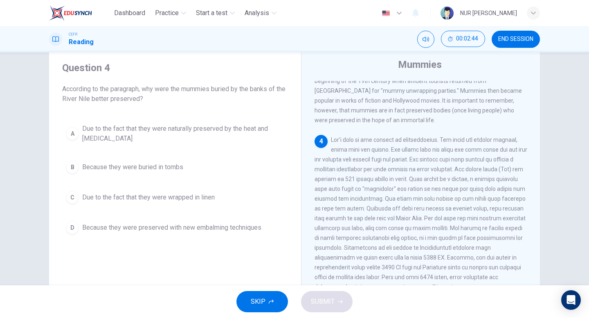
scroll to position [319, 0]
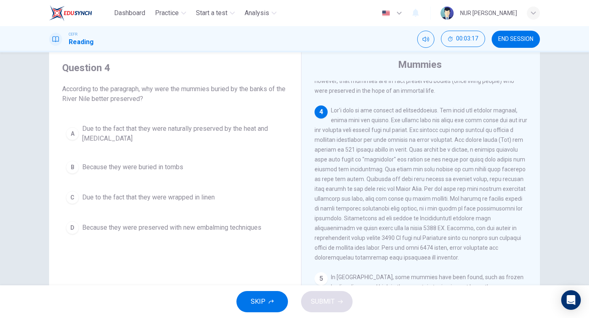
click at [217, 141] on span "Due to the fact that they were naturally preserved by the heat and dryness" at bounding box center [183, 134] width 202 height 20
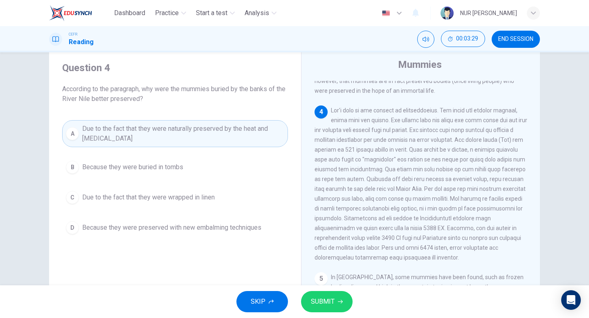
click at [491, 213] on span at bounding box center [420, 184] width 213 height 154
click at [353, 308] on div "SKIP SUBMIT" at bounding box center [294, 301] width 589 height 33
click at [344, 308] on button "SUBMIT" at bounding box center [327, 301] width 52 height 21
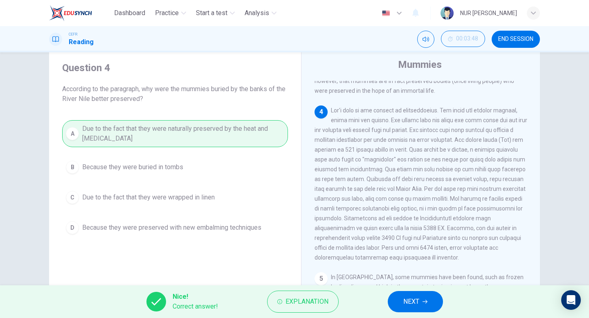
click at [416, 305] on span "NEXT" at bounding box center [411, 301] width 16 height 11
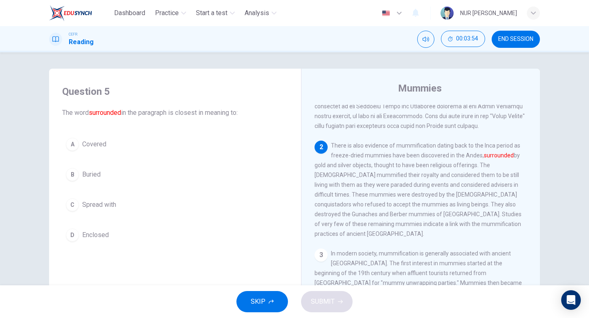
scroll to position [122, 0]
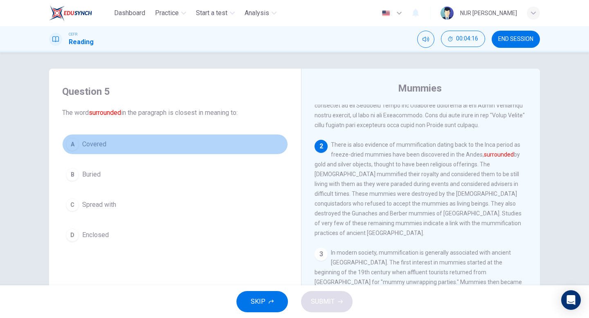
click at [123, 145] on button "A Covered" at bounding box center [175, 144] width 226 height 20
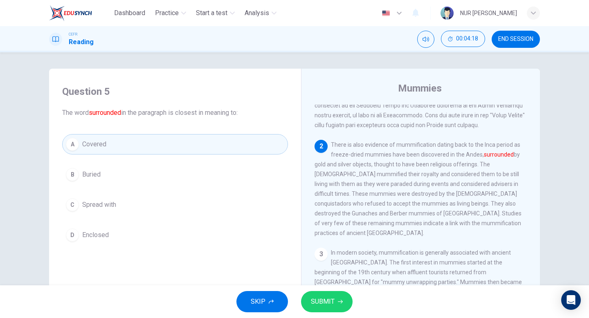
click at [334, 305] on span "SUBMIT" at bounding box center [323, 301] width 24 height 11
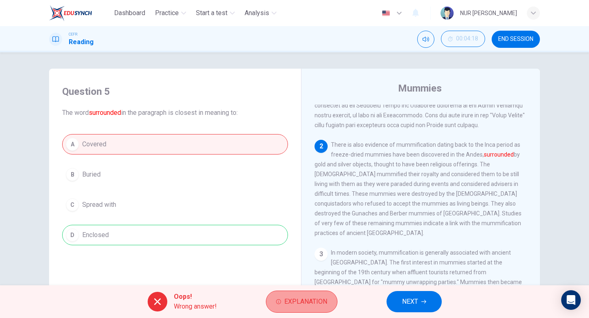
click at [319, 292] on button "Explanation" at bounding box center [302, 302] width 72 height 22
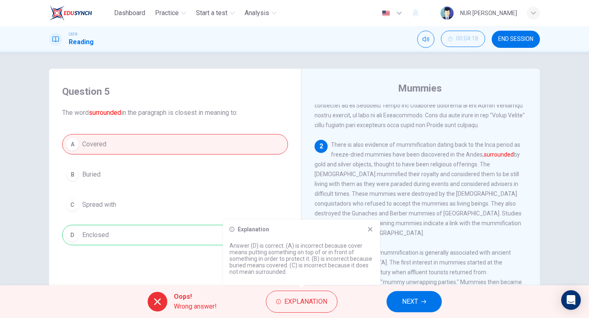
click at [410, 308] on button "NEXT" at bounding box center [413, 301] width 55 height 21
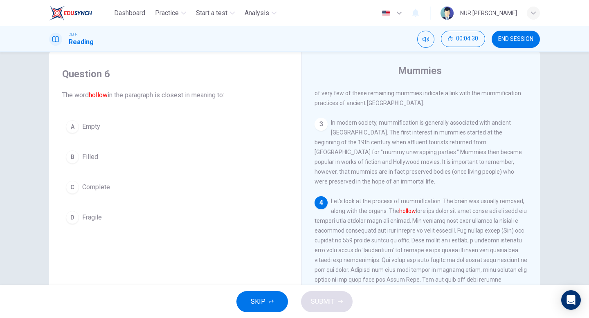
scroll to position [237, 0]
click at [163, 119] on button "A Empty" at bounding box center [175, 127] width 226 height 20
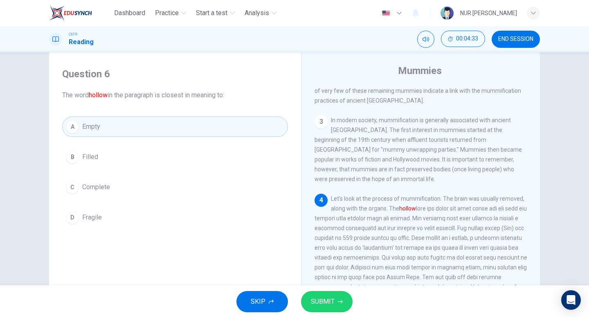
click at [314, 292] on button "SUBMIT" at bounding box center [327, 301] width 52 height 21
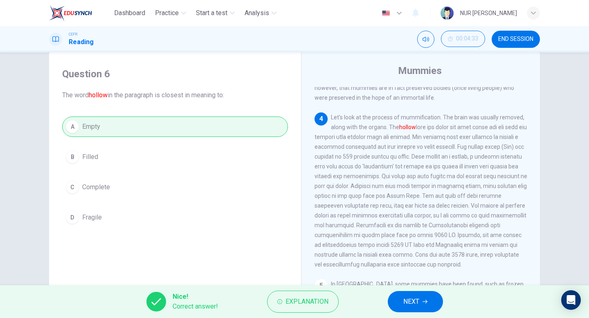
scroll to position [334, 0]
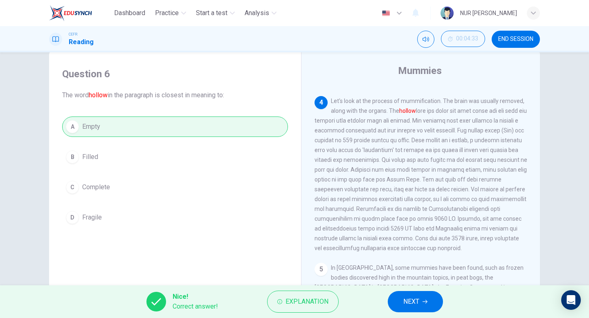
click at [434, 305] on button "NEXT" at bounding box center [415, 301] width 55 height 21
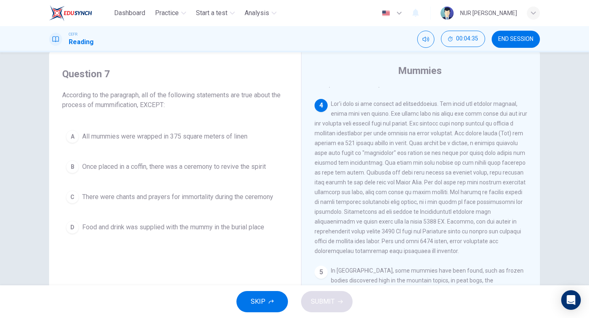
scroll to position [329, 0]
click at [191, 141] on span "All mummies were wrapped in 375 square meters of linen" at bounding box center [164, 137] width 165 height 10
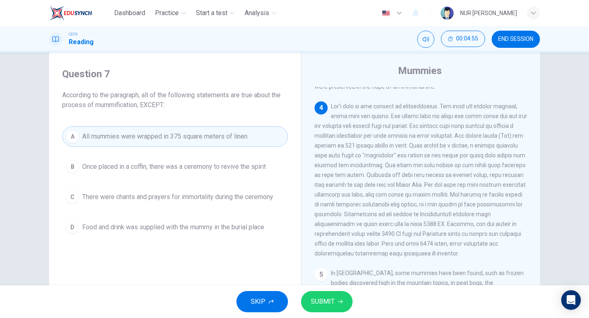
click at [331, 301] on span "SUBMIT" at bounding box center [323, 301] width 24 height 11
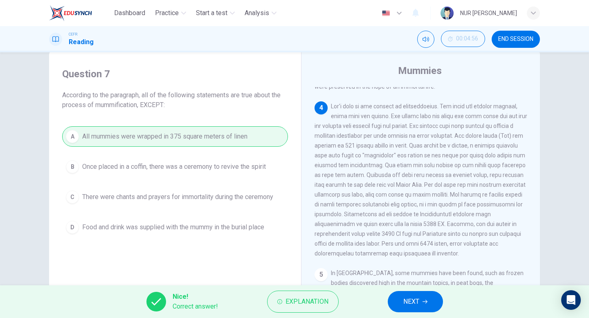
click at [400, 301] on button "NEXT" at bounding box center [415, 301] width 55 height 21
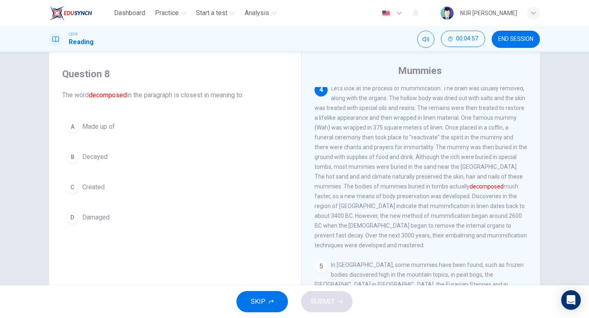
scroll to position [336, 0]
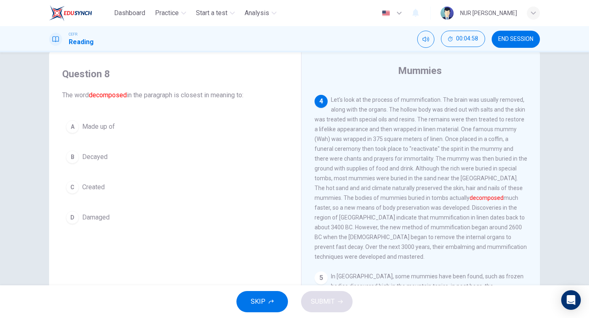
click at [180, 164] on button "B Decayed" at bounding box center [175, 157] width 226 height 20
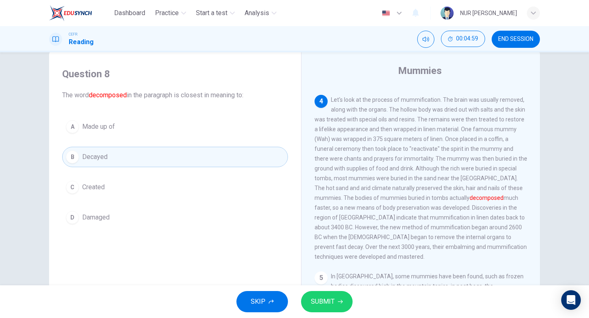
click at [336, 302] on button "SUBMIT" at bounding box center [327, 301] width 52 height 21
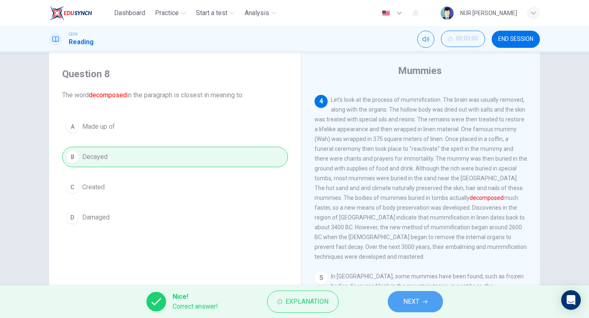
click at [393, 299] on button "NEXT" at bounding box center [415, 301] width 55 height 21
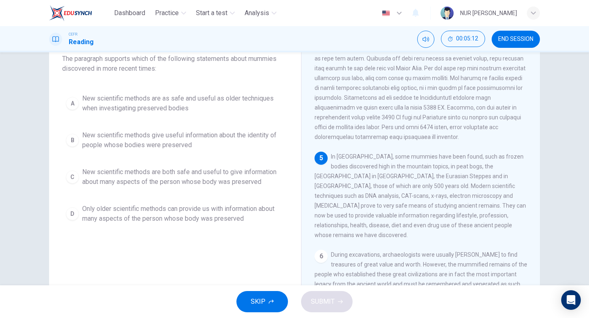
scroll to position [54, 0]
click at [244, 184] on span "New scientific methods are both safe and useful to give information about many …" at bounding box center [183, 178] width 202 height 20
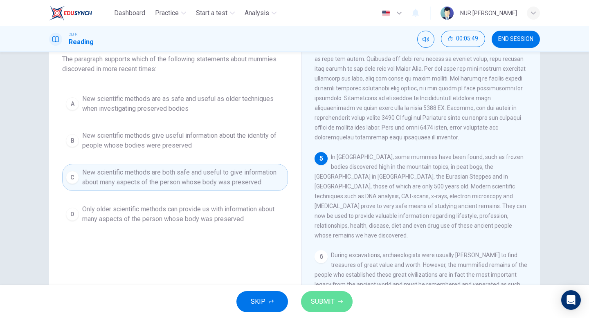
click at [336, 298] on button "SUBMIT" at bounding box center [327, 301] width 52 height 21
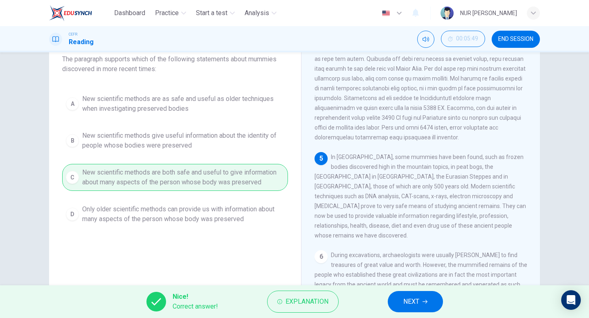
click at [409, 294] on button "NEXT" at bounding box center [415, 301] width 55 height 21
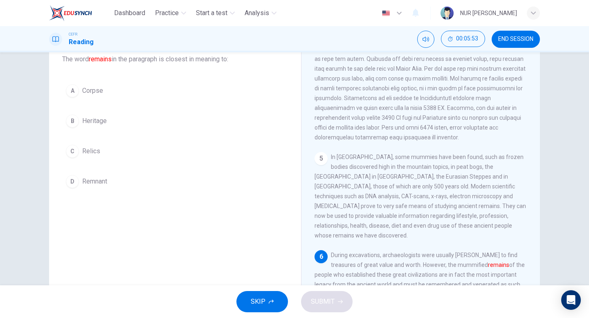
click at [223, 96] on button "A Corpse" at bounding box center [175, 91] width 226 height 20
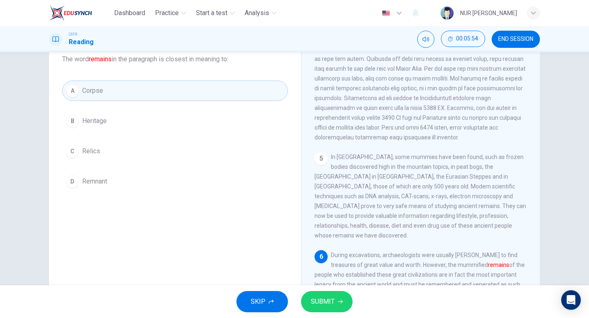
click at [327, 298] on span "SUBMIT" at bounding box center [323, 301] width 24 height 11
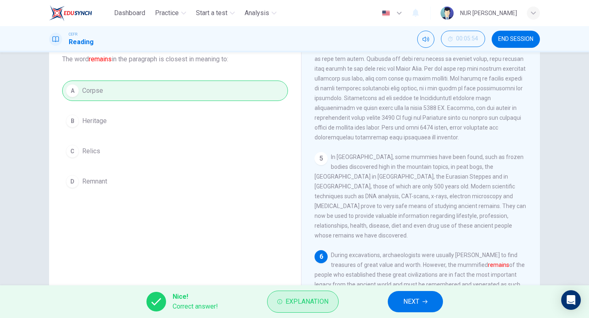
click at [327, 306] on span "Explanation" at bounding box center [306, 301] width 43 height 11
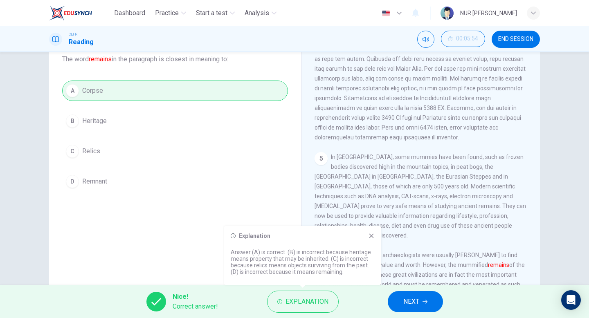
click at [369, 233] on icon at bounding box center [371, 236] width 7 height 7
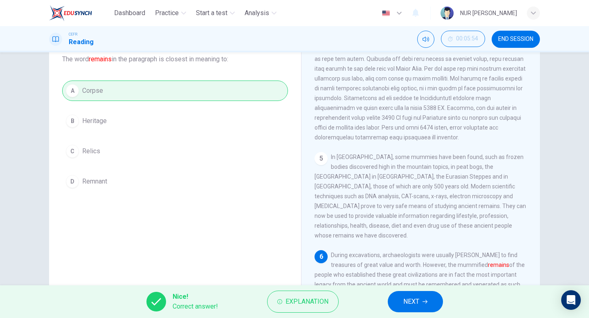
click at [419, 312] on div "Nice! Correct answer! Explanation NEXT" at bounding box center [294, 301] width 589 height 33
click at [417, 303] on span "NEXT" at bounding box center [411, 301] width 16 height 11
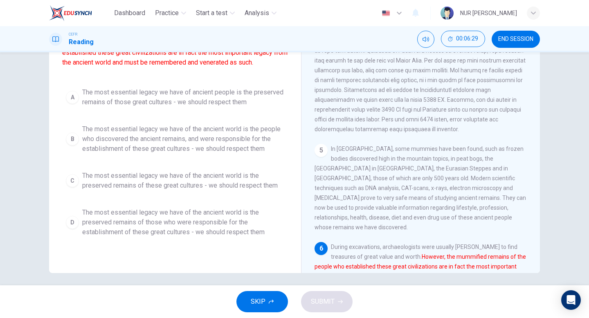
scroll to position [84, 0]
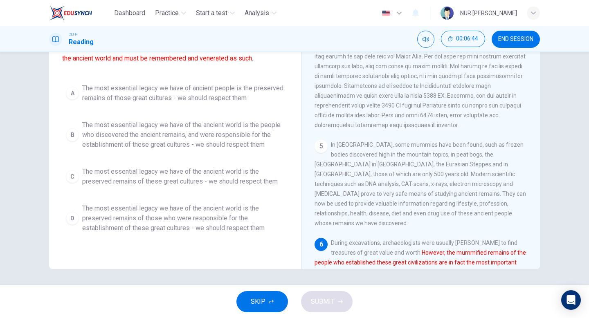
click at [213, 212] on span "The most essential legacy we have of the ancient world is the preserved remains…" at bounding box center [183, 218] width 202 height 29
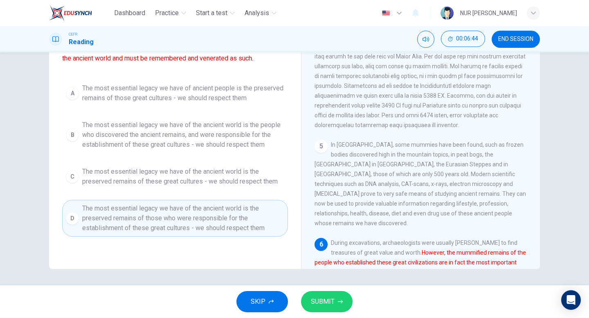
scroll to position [414, 0]
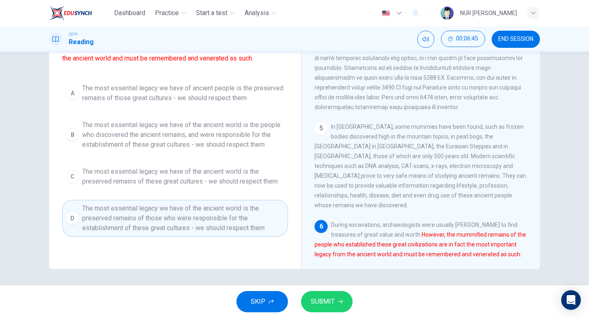
click at [332, 294] on button "SUBMIT" at bounding box center [327, 301] width 52 height 21
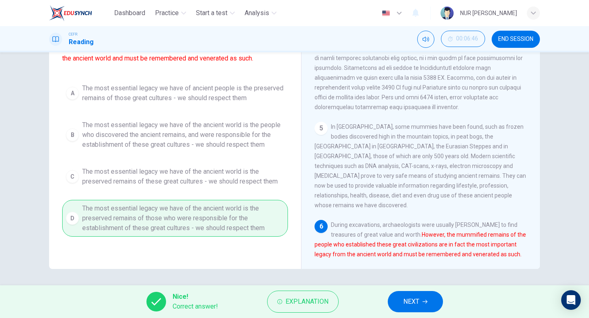
click at [417, 301] on span "NEXT" at bounding box center [411, 301] width 16 height 11
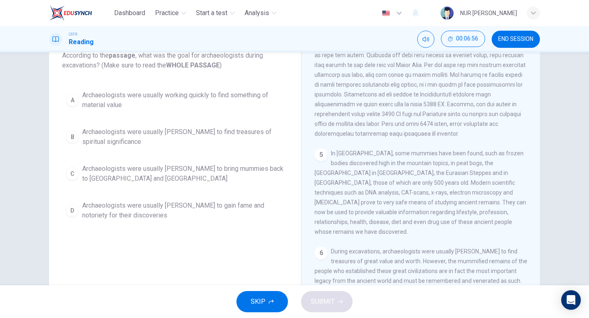
scroll to position [51, 0]
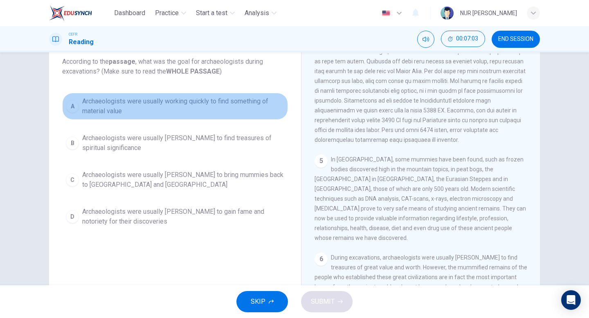
click at [269, 111] on span "Archaeologists were usually working quickly to find something of material value" at bounding box center [183, 106] width 202 height 20
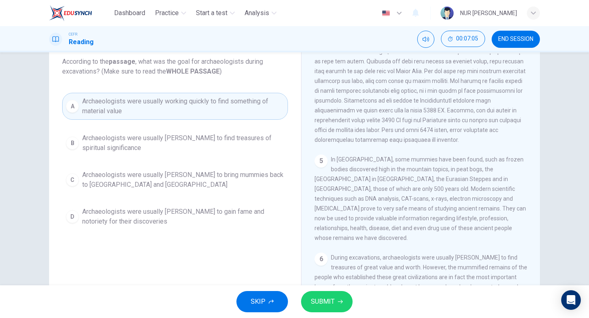
click at [323, 289] on div "SKIP SUBMIT" at bounding box center [294, 301] width 589 height 33
click at [326, 300] on span "SUBMIT" at bounding box center [323, 301] width 24 height 11
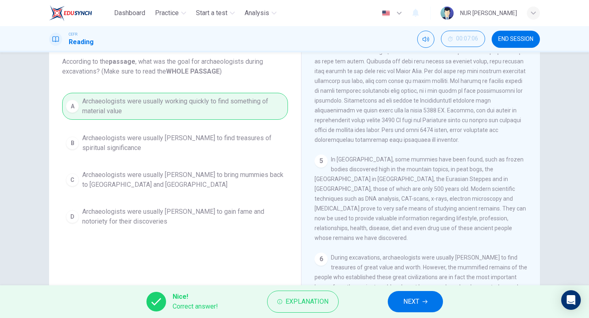
click at [420, 314] on div "Nice! Correct answer! Explanation NEXT" at bounding box center [294, 301] width 589 height 33
click at [417, 307] on span "NEXT" at bounding box center [411, 301] width 16 height 11
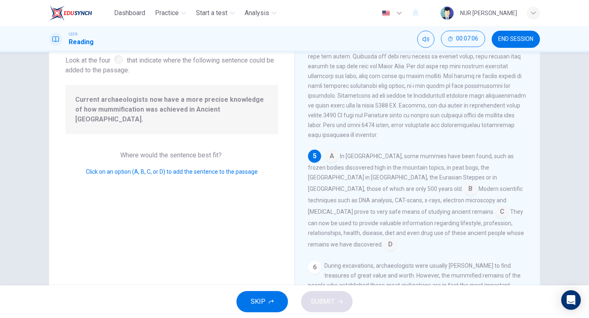
scroll to position [426, 0]
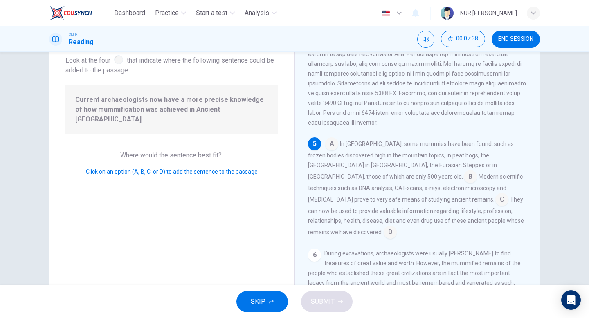
click at [495, 202] on input at bounding box center [501, 200] width 13 height 13
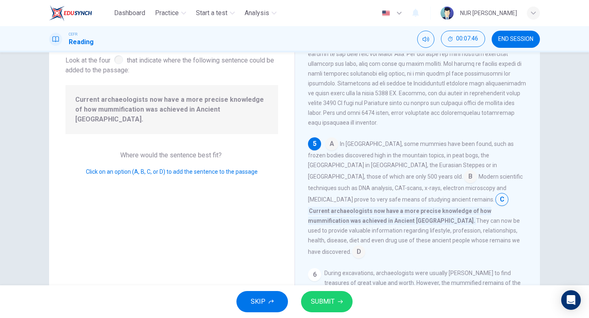
click at [329, 294] on button "SUBMIT" at bounding box center [327, 301] width 52 height 21
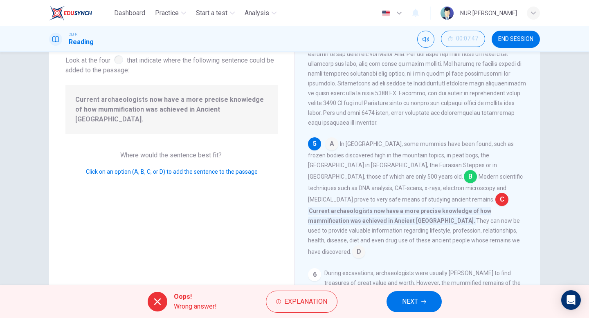
click at [329, 294] on button "Explanation" at bounding box center [302, 302] width 72 height 22
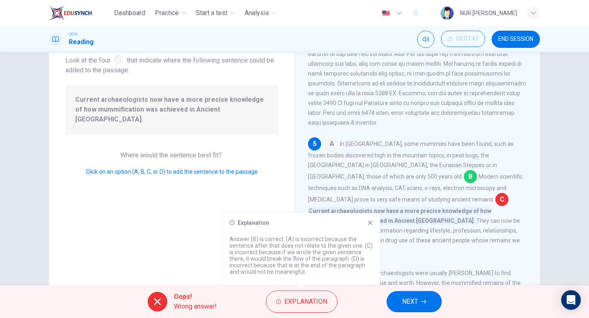
click at [366, 219] on div "Explanation Answer (B) is correct. (A) is incorrect because the sentence after …" at bounding box center [301, 249] width 157 height 72
click at [370, 223] on icon at bounding box center [370, 223] width 4 height 4
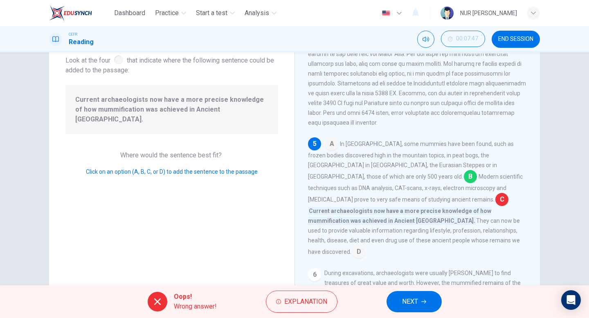
click at [245, 168] on span "Click on an option (A, B, C, or D) to add the sentence to the passage" at bounding box center [172, 171] width 172 height 7
click at [399, 298] on button "NEXT" at bounding box center [413, 301] width 55 height 21
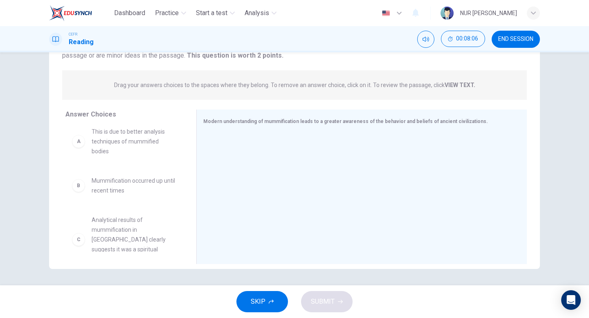
scroll to position [0, 0]
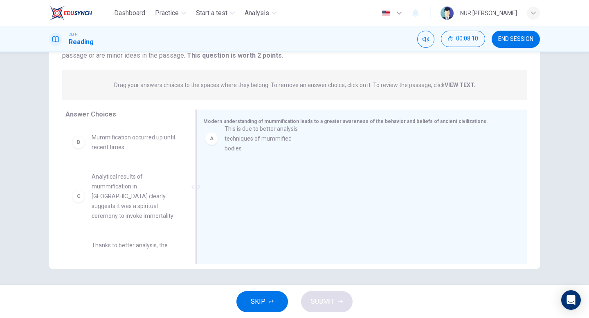
drag, startPoint x: 137, startPoint y: 152, endPoint x: 272, endPoint y: 143, distance: 134.8
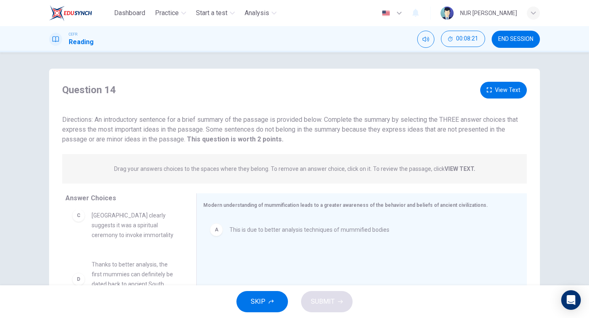
click at [489, 92] on icon "button" at bounding box center [489, 89] width 5 height 5
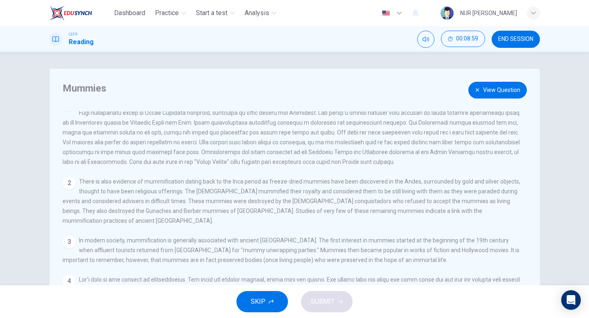
scroll to position [11, 0]
click at [497, 93] on button "View Question" at bounding box center [497, 90] width 58 height 17
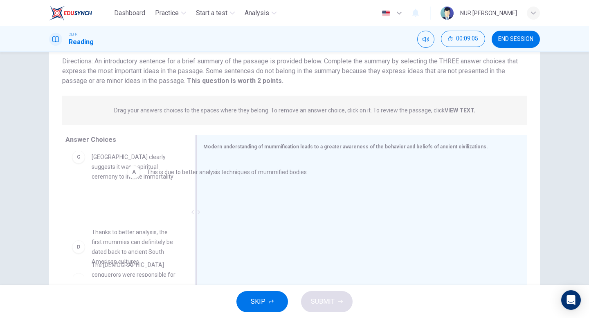
scroll to position [36, 0]
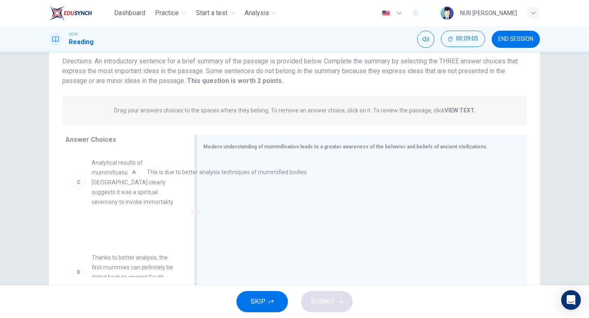
drag, startPoint x: 232, startPoint y: 168, endPoint x: 133, endPoint y: 168, distance: 98.9
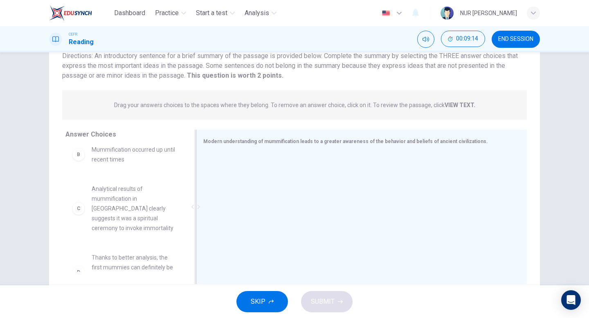
scroll to position [56, 0]
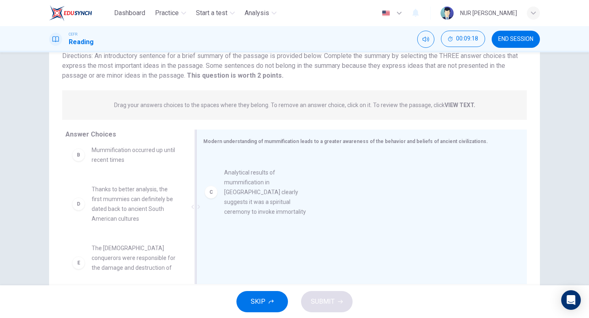
drag, startPoint x: 143, startPoint y: 215, endPoint x: 276, endPoint y: 208, distance: 133.9
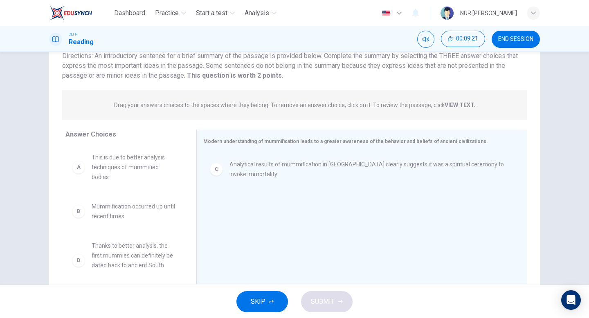
scroll to position [0, 0]
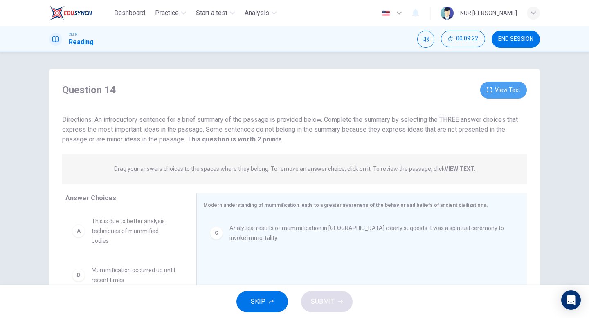
click at [495, 87] on button "View Text" at bounding box center [503, 90] width 47 height 17
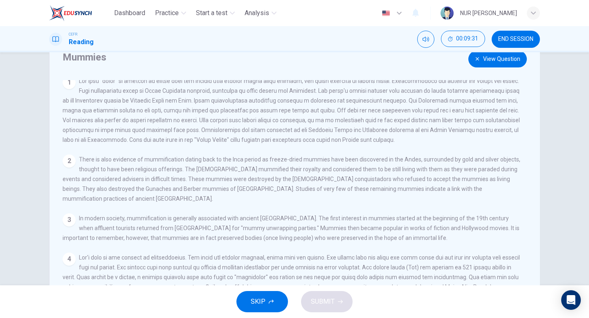
scroll to position [110, 0]
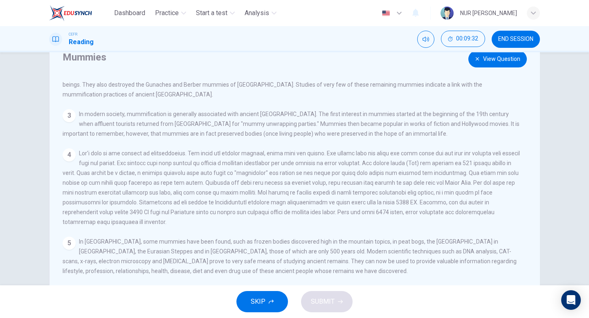
click at [497, 61] on button "View Question" at bounding box center [497, 59] width 58 height 17
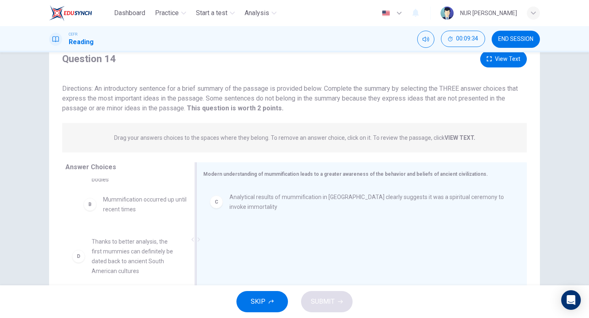
scroll to position [29, 0]
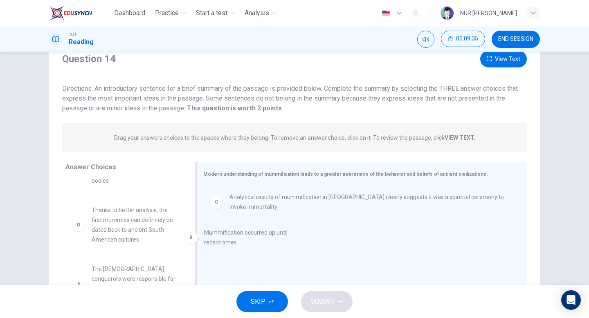
drag, startPoint x: 146, startPoint y: 208, endPoint x: 269, endPoint y: 244, distance: 128.2
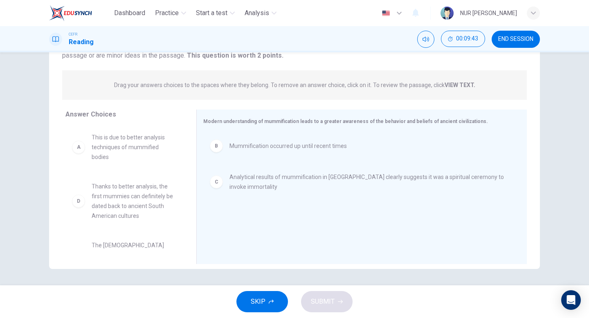
scroll to position [0, 0]
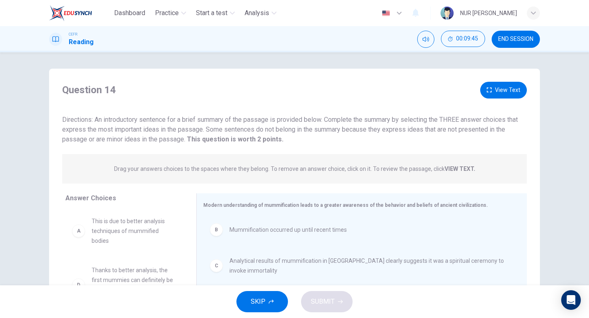
click at [487, 96] on button "View Text" at bounding box center [503, 90] width 47 height 17
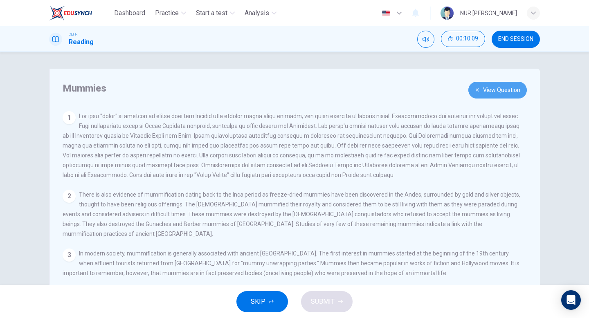
click at [474, 93] on button "View Question" at bounding box center [497, 90] width 58 height 17
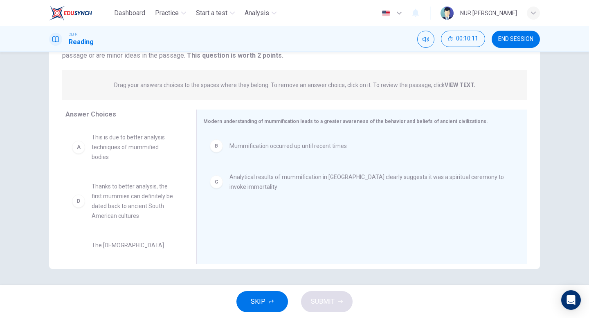
scroll to position [74, 0]
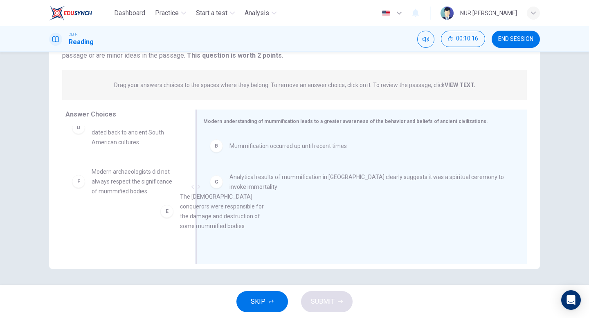
drag, startPoint x: 177, startPoint y: 189, endPoint x: 267, endPoint y: 224, distance: 96.8
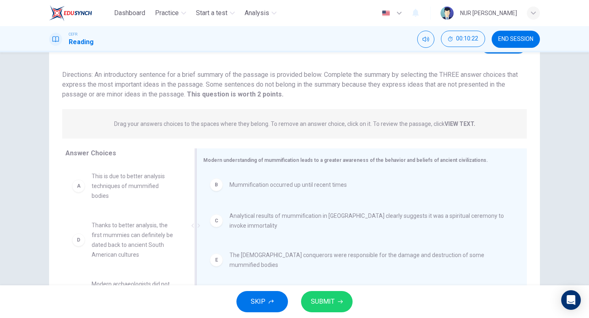
scroll to position [0, 0]
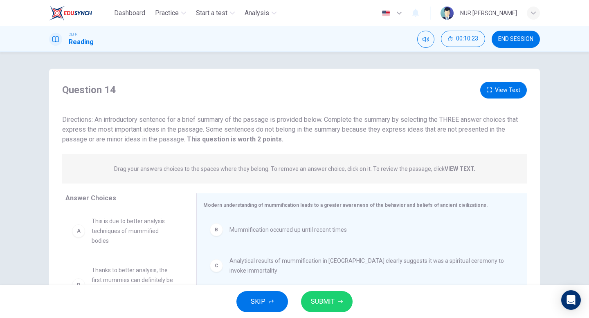
click at [491, 91] on icon "button" at bounding box center [489, 89] width 5 height 5
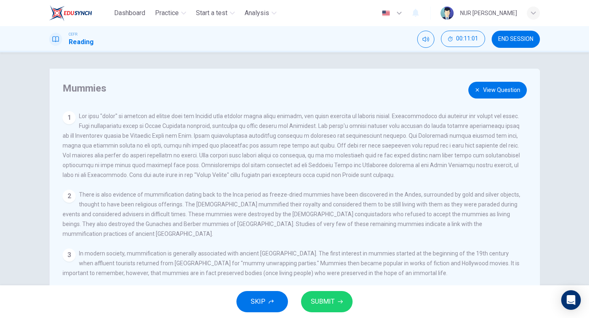
click at [502, 92] on button "View Question" at bounding box center [497, 90] width 58 height 17
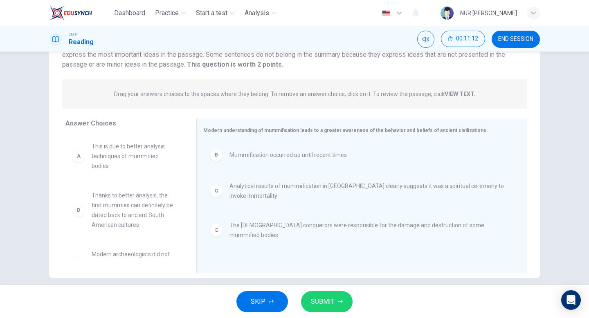
scroll to position [72, 0]
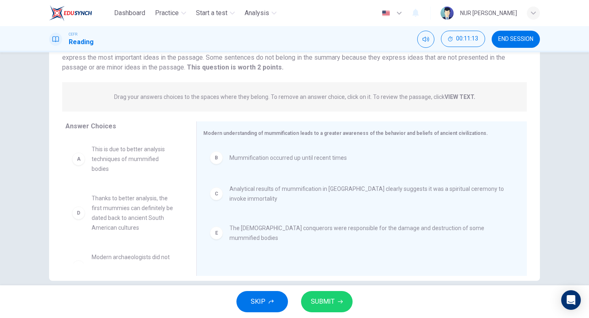
click at [344, 312] on div "SKIP SUBMIT" at bounding box center [294, 301] width 589 height 33
click at [341, 305] on button "SUBMIT" at bounding box center [327, 301] width 52 height 21
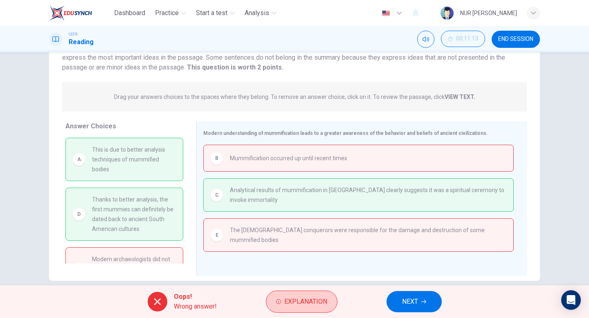
click at [287, 303] on span "Explanation" at bounding box center [305, 301] width 43 height 11
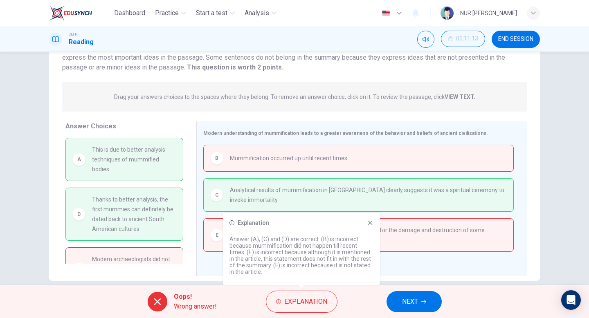
scroll to position [17, 0]
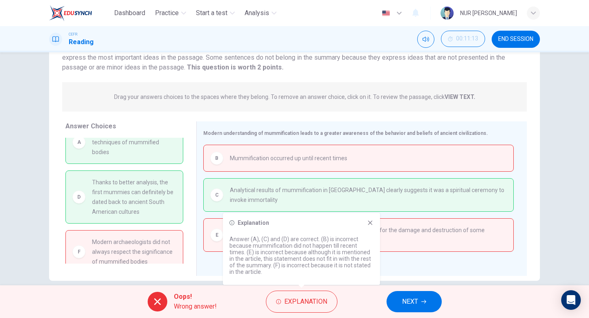
click at [409, 300] on span "NEXT" at bounding box center [410, 301] width 16 height 11
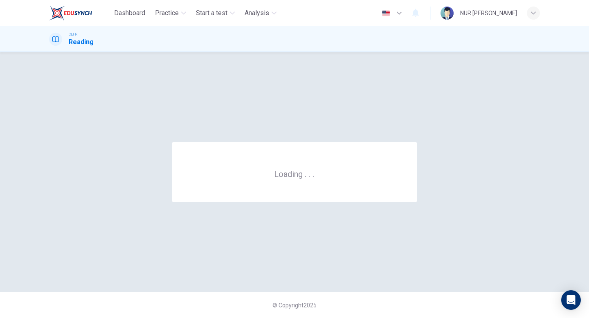
scroll to position [0, 0]
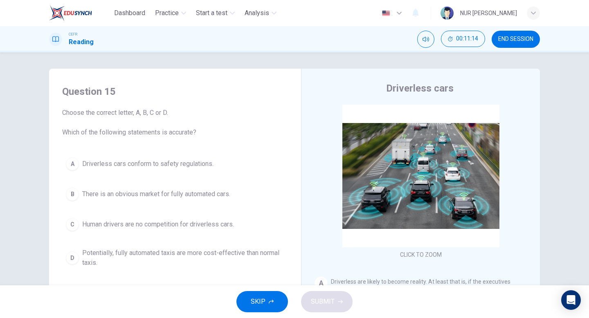
click at [505, 44] on button "END SESSION" at bounding box center [515, 39] width 48 height 17
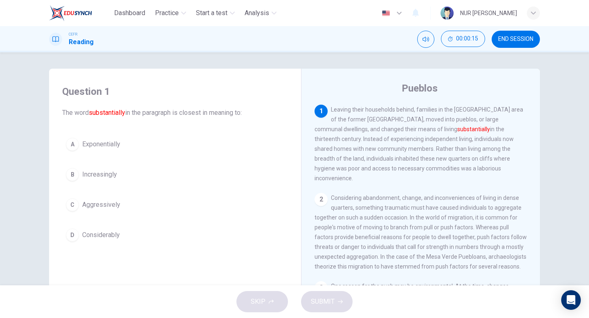
click at [143, 146] on button "A Exponentially" at bounding box center [175, 144] width 226 height 20
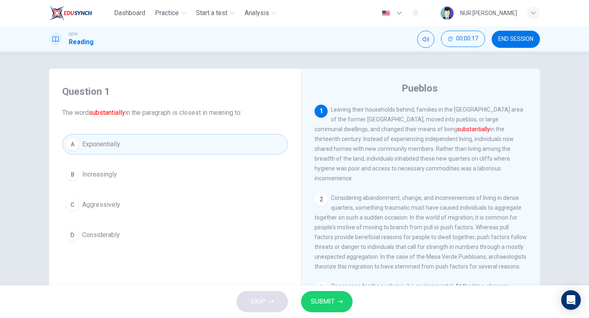
click at [325, 303] on span "SUBMIT" at bounding box center [323, 301] width 24 height 11
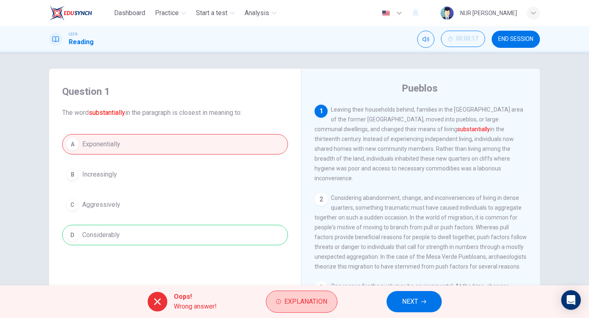
click at [299, 303] on span "Explanation" at bounding box center [305, 301] width 43 height 11
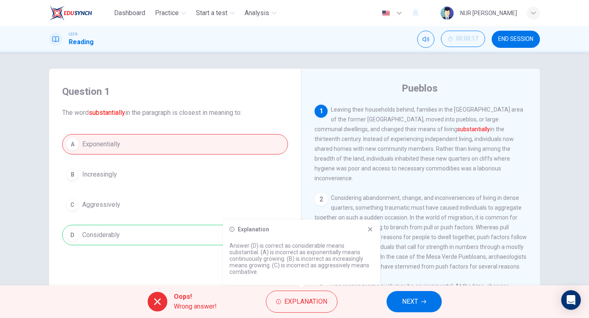
click at [371, 222] on div "Explanation Answer (D) is correct as considerable means substantial. (A) is inc…" at bounding box center [301, 252] width 157 height 65
click at [371, 225] on div "Explanation Answer (D) is correct as considerable means substantial. (A) is inc…" at bounding box center [301, 252] width 157 height 65
click at [370, 227] on icon at bounding box center [370, 229] width 7 height 7
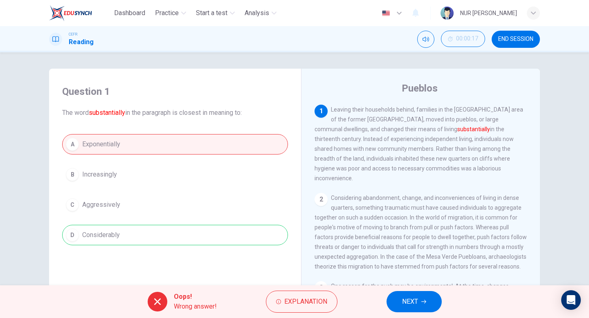
click at [402, 299] on span "NEXT" at bounding box center [410, 301] width 16 height 11
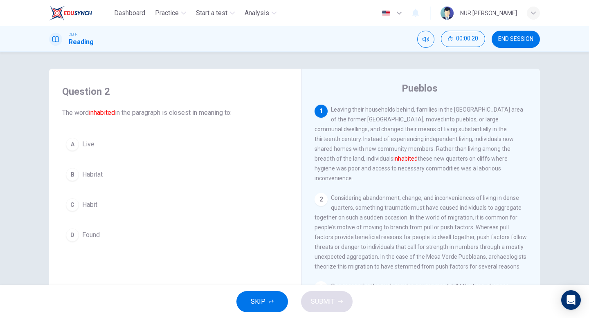
click at [224, 143] on button "A Live" at bounding box center [175, 144] width 226 height 20
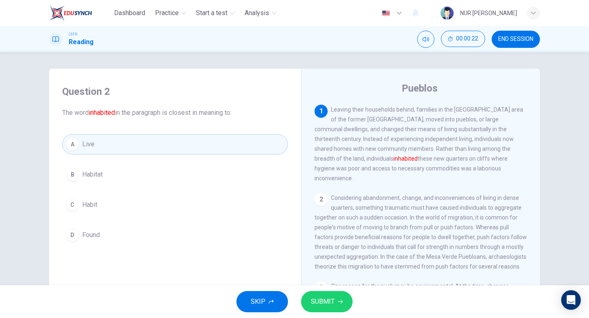
click at [319, 294] on button "SUBMIT" at bounding box center [327, 301] width 52 height 21
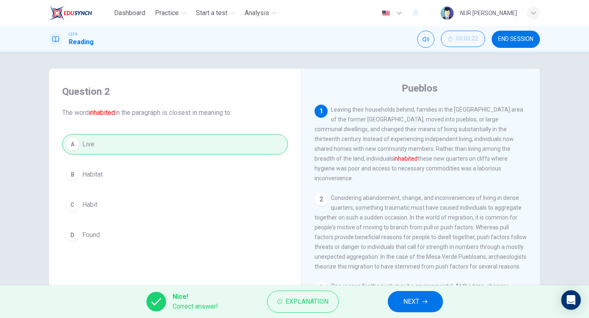
click at [406, 314] on div "Nice! Correct answer! Explanation NEXT" at bounding box center [294, 301] width 589 height 33
click at [406, 304] on span "NEXT" at bounding box center [411, 301] width 16 height 11
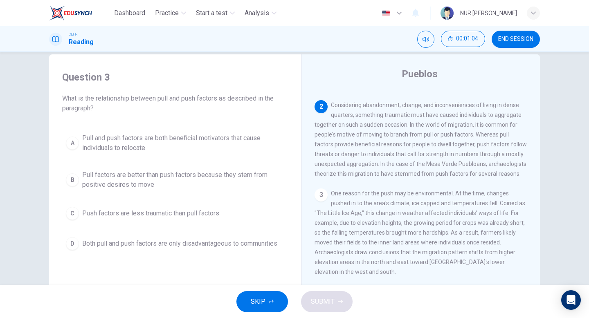
scroll to position [15, 0]
click at [215, 184] on span "Pull factors are better than push factors because they stem from positive desir…" at bounding box center [183, 179] width 202 height 20
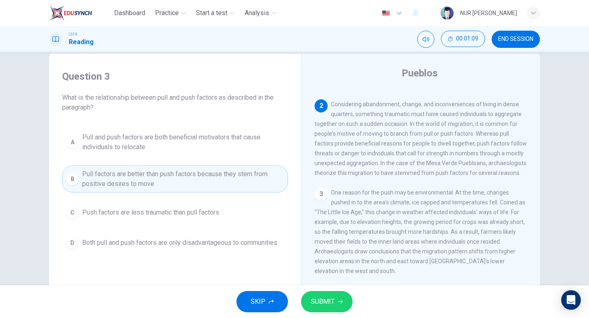
click at [338, 301] on icon "button" at bounding box center [340, 301] width 5 height 5
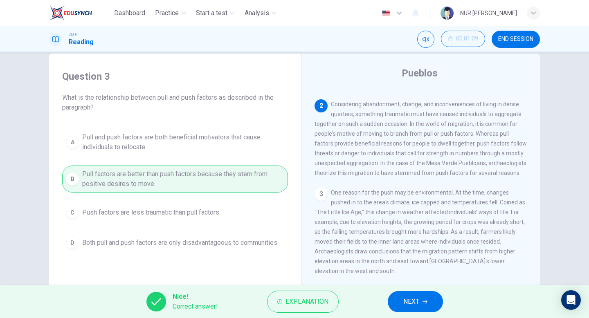
click at [428, 296] on button "NEXT" at bounding box center [415, 301] width 55 height 21
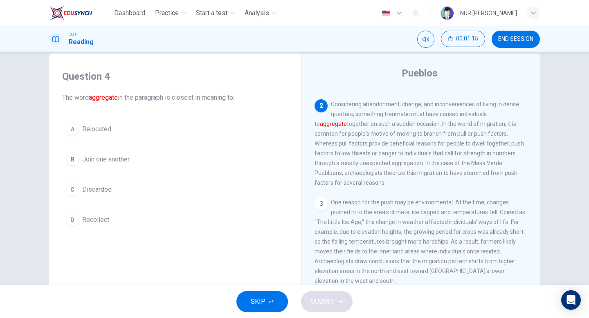
click at [139, 166] on button "B Join one another" at bounding box center [175, 159] width 226 height 20
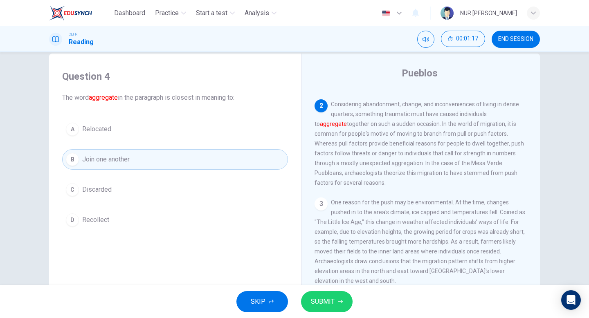
click at [342, 310] on button "SUBMIT" at bounding box center [327, 301] width 52 height 21
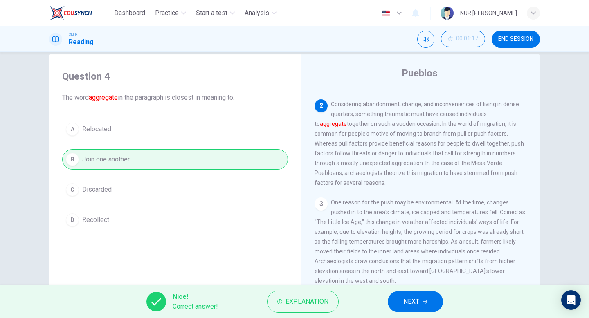
click at [419, 305] on span "NEXT" at bounding box center [411, 301] width 16 height 11
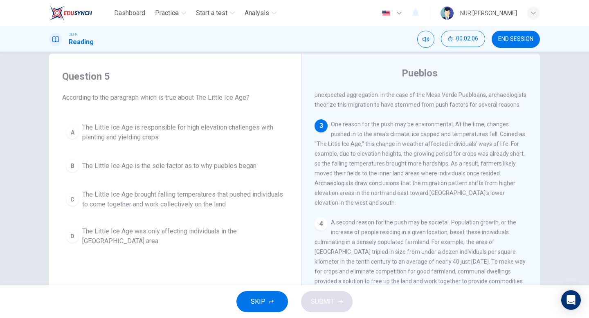
scroll to position [148, 0]
click at [280, 203] on span "The Little Ice Age brought falling temperatures that pushed individuals to come…" at bounding box center [183, 200] width 202 height 20
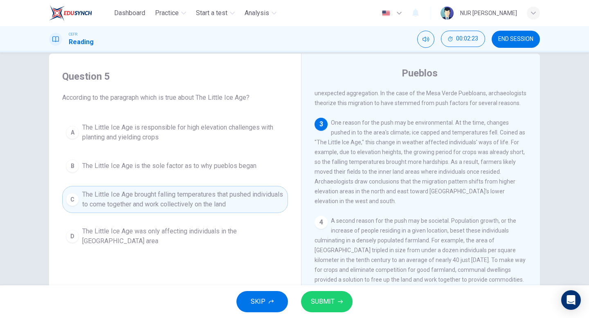
click at [322, 300] on span "SUBMIT" at bounding box center [323, 301] width 24 height 11
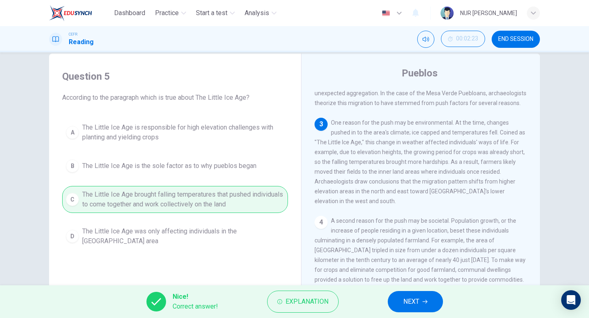
click at [421, 299] on button "NEXT" at bounding box center [415, 301] width 55 height 21
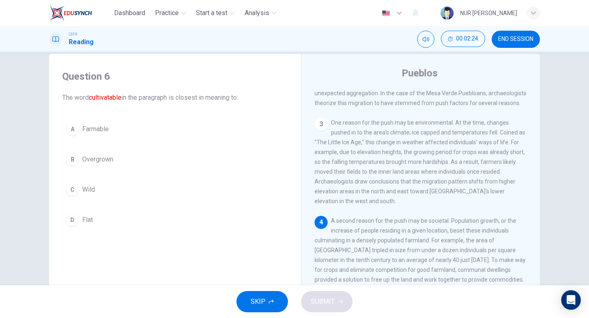
scroll to position [182, 0]
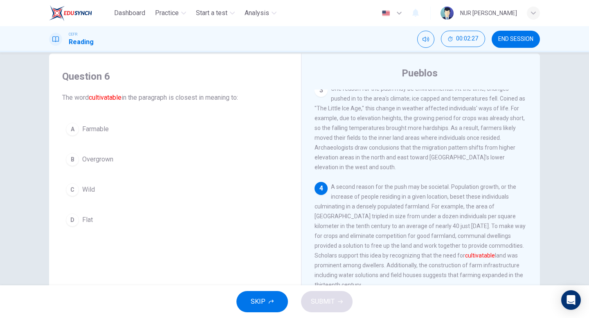
click at [222, 131] on button "A Farmable" at bounding box center [175, 129] width 226 height 20
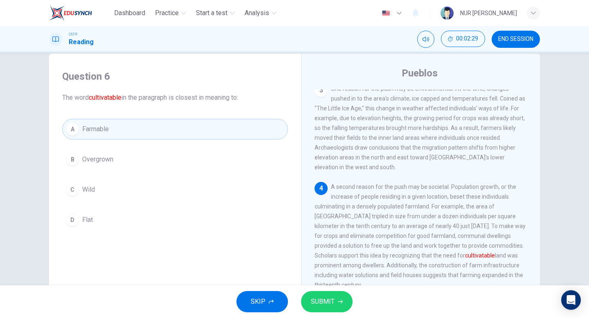
click at [326, 299] on span "SUBMIT" at bounding box center [323, 301] width 24 height 11
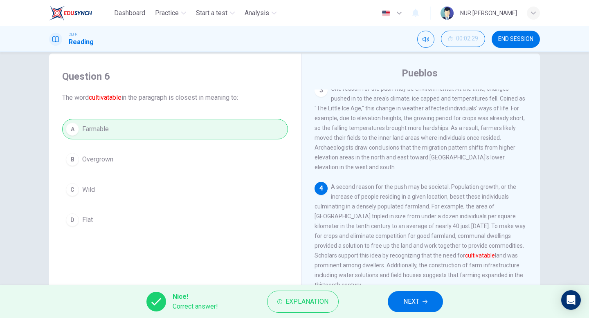
click at [403, 305] on span "NEXT" at bounding box center [411, 301] width 16 height 11
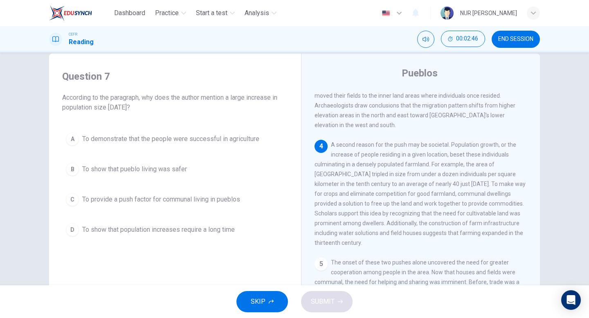
scroll to position [227, 0]
click at [186, 199] on span "To provide a push factor for communal living in pueblos" at bounding box center [161, 200] width 158 height 10
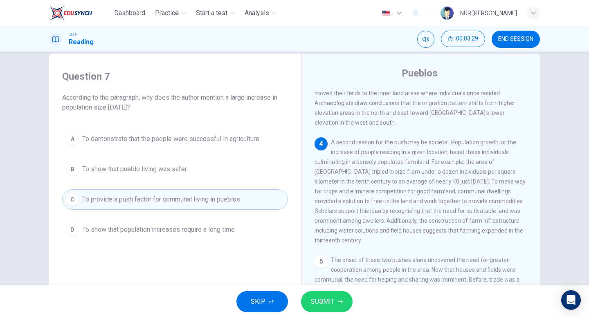
click at [336, 297] on button "SUBMIT" at bounding box center [327, 301] width 52 height 21
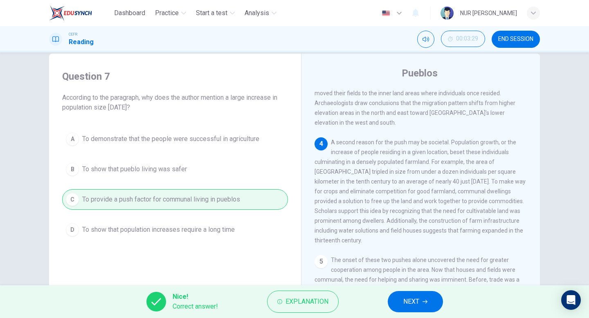
click at [417, 294] on button "NEXT" at bounding box center [415, 301] width 55 height 21
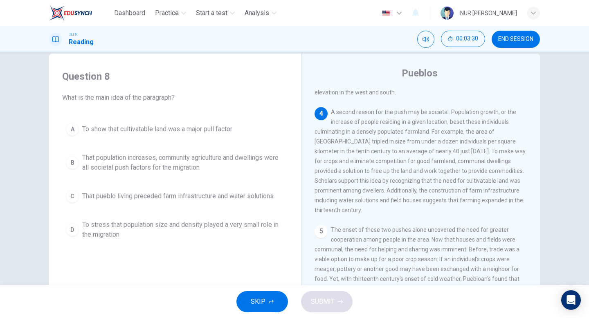
scroll to position [242, 0]
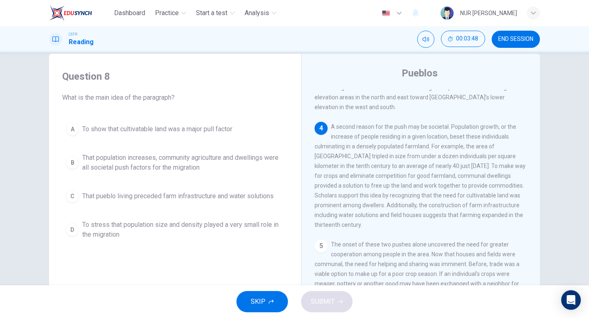
click at [276, 162] on span "That population increases, community agriculture and dwellings were all societa…" at bounding box center [183, 163] width 202 height 20
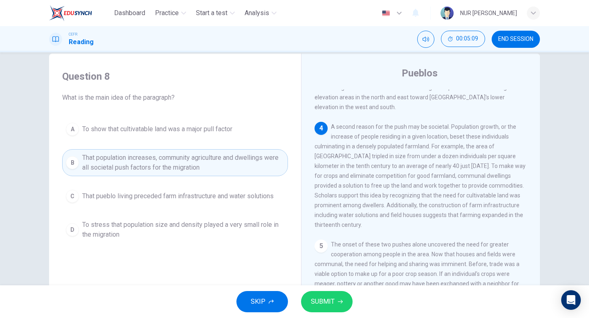
click at [327, 289] on div "SKIP SUBMIT" at bounding box center [294, 301] width 589 height 33
click at [327, 297] on span "SUBMIT" at bounding box center [323, 301] width 24 height 11
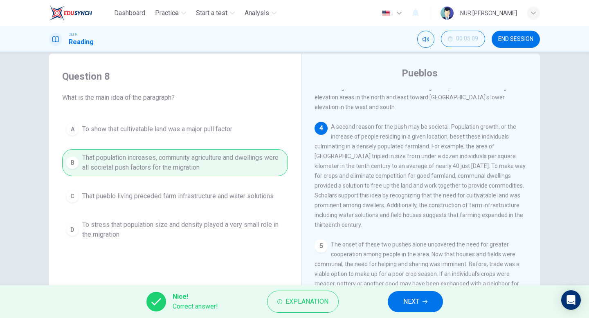
click at [327, 297] on span "Explanation" at bounding box center [306, 301] width 43 height 11
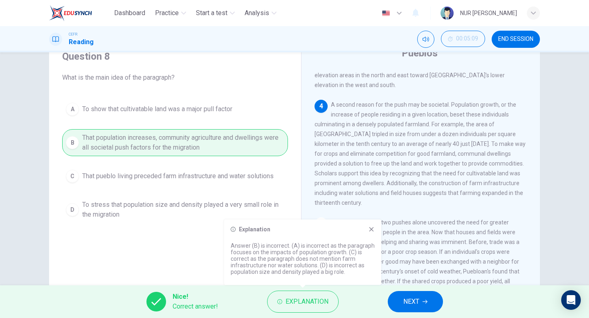
scroll to position [35, 0]
click at [416, 306] on span "NEXT" at bounding box center [411, 301] width 16 height 11
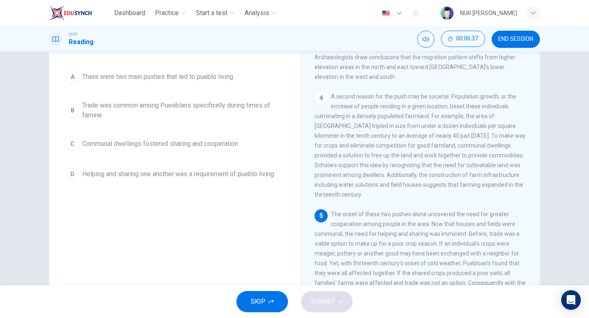
scroll to position [7, 0]
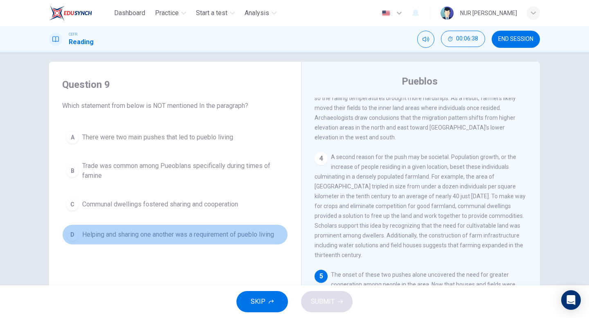
click at [181, 227] on button "D Helping and sharing one another was a requirement of pueblo living" at bounding box center [175, 234] width 226 height 20
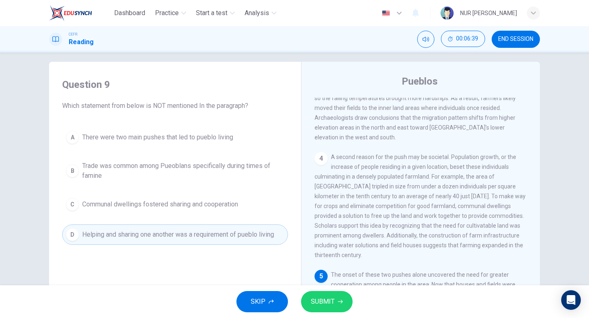
click at [343, 294] on button "SUBMIT" at bounding box center [327, 301] width 52 height 21
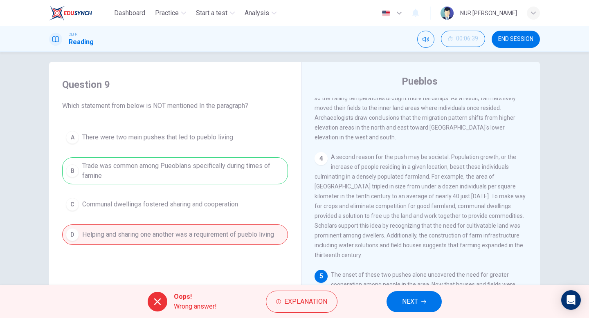
click at [324, 318] on div "Oops! Wrong answer! Explanation NEXT" at bounding box center [294, 301] width 589 height 33
click at [330, 295] on button "Explanation" at bounding box center [302, 302] width 72 height 22
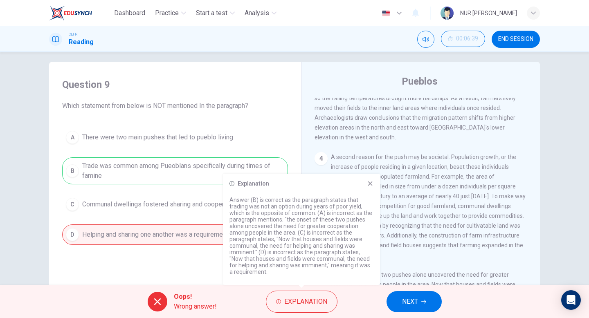
click at [369, 181] on icon at bounding box center [370, 183] width 7 height 7
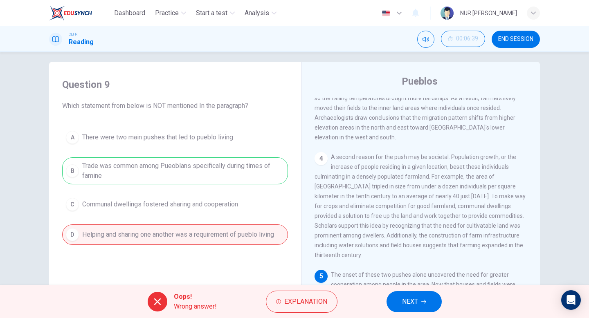
click at [417, 302] on span "NEXT" at bounding box center [410, 301] width 16 height 11
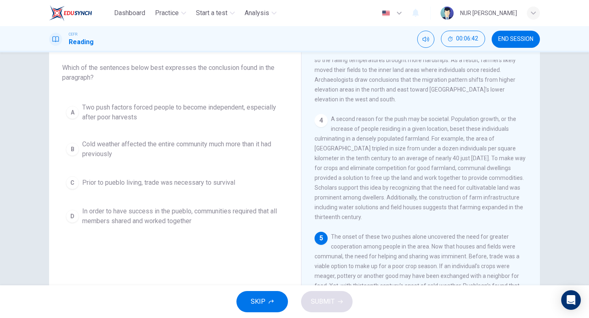
scroll to position [44, 0]
click at [243, 218] on span "In order to have success in the pueblo, communities required that all members s…" at bounding box center [183, 217] width 202 height 20
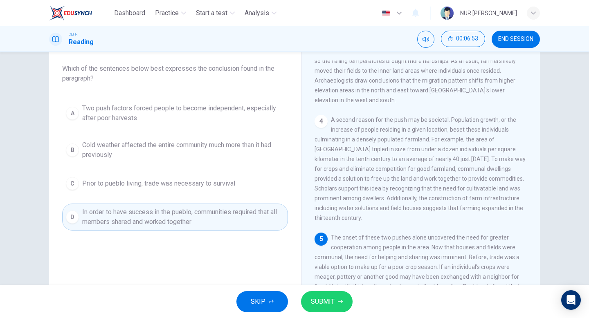
click at [315, 285] on div "SKIP SUBMIT" at bounding box center [294, 301] width 589 height 33
click at [315, 292] on button "SUBMIT" at bounding box center [327, 301] width 52 height 21
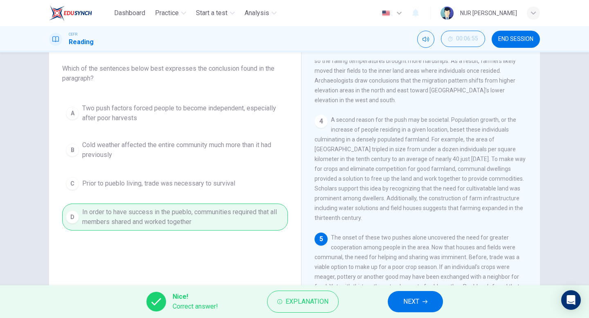
click at [407, 303] on span "NEXT" at bounding box center [411, 301] width 16 height 11
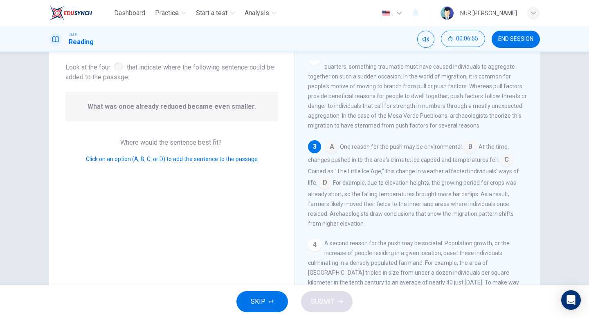
scroll to position [108, 0]
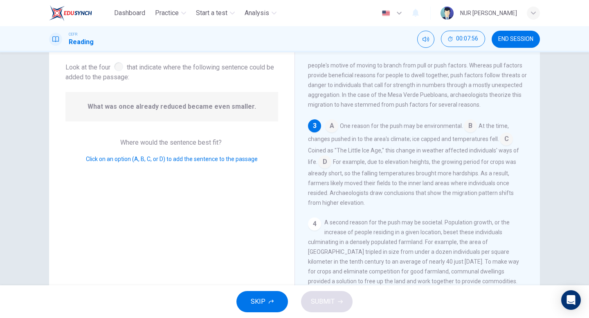
click at [318, 167] on input at bounding box center [324, 162] width 13 height 13
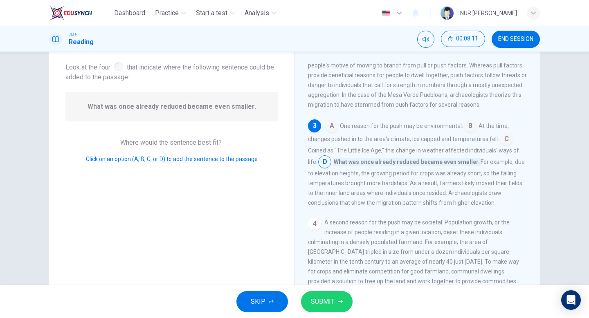
click at [335, 302] on button "SUBMIT" at bounding box center [327, 301] width 52 height 21
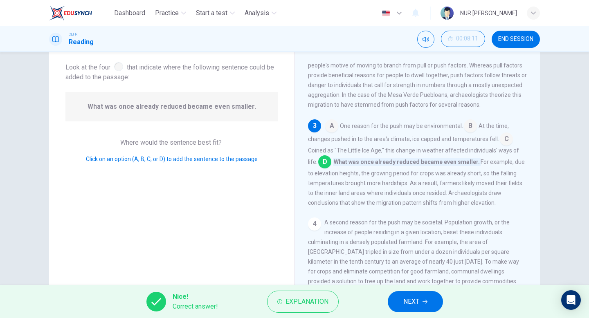
click at [414, 298] on span "NEXT" at bounding box center [411, 301] width 16 height 11
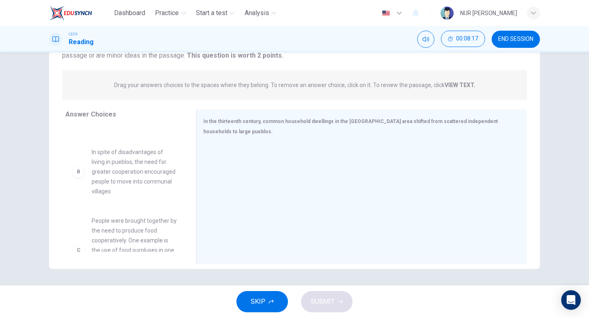
scroll to position [55, 0]
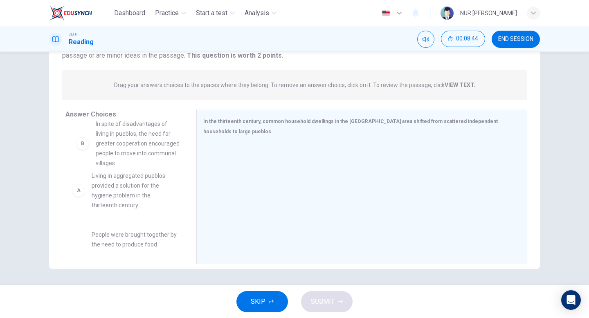
drag, startPoint x: 167, startPoint y: 160, endPoint x: 172, endPoint y: 141, distance: 19.2
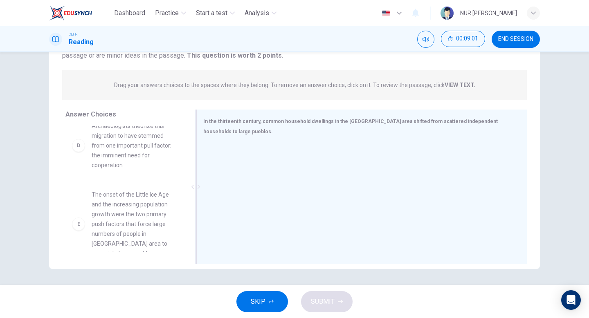
scroll to position [0, 0]
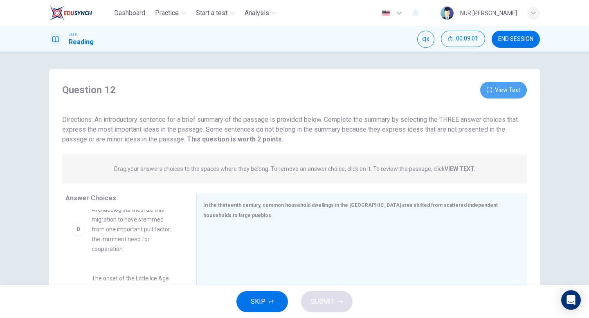
click at [489, 96] on button "View Text" at bounding box center [503, 90] width 47 height 17
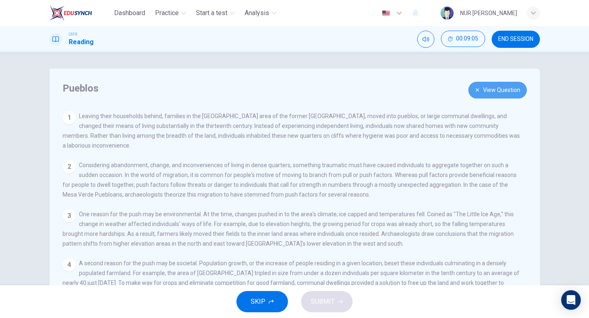
click at [523, 92] on button "View Question" at bounding box center [497, 90] width 58 height 17
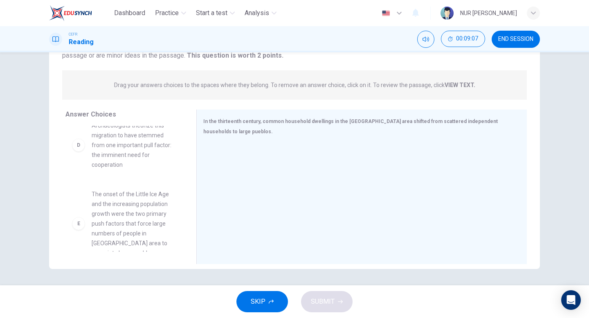
scroll to position [240, 0]
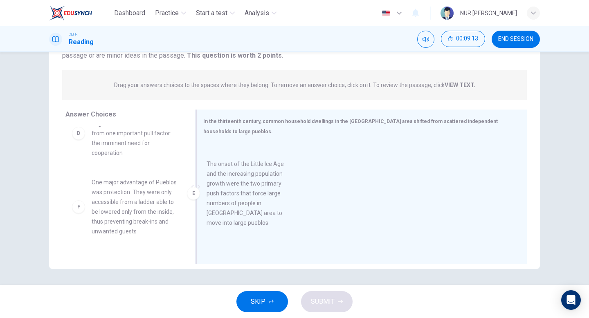
drag, startPoint x: 146, startPoint y: 213, endPoint x: 265, endPoint y: 204, distance: 118.9
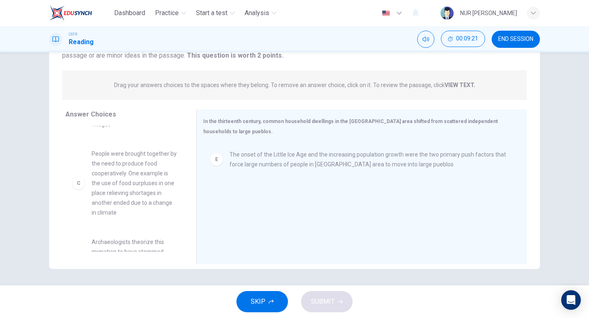
scroll to position [111, 0]
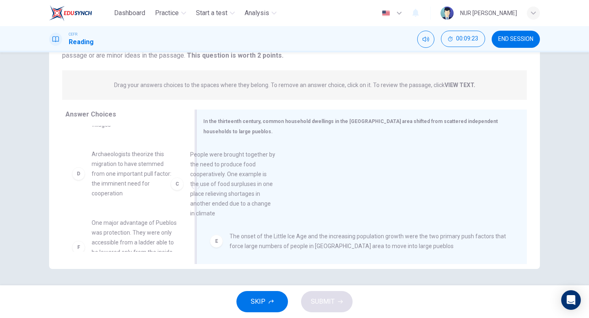
drag, startPoint x: 129, startPoint y: 189, endPoint x: 270, endPoint y: 191, distance: 140.7
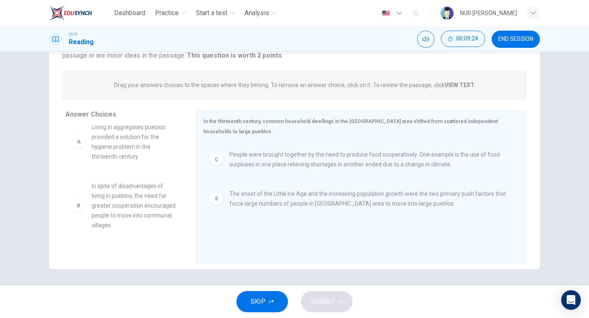
scroll to position [0, 0]
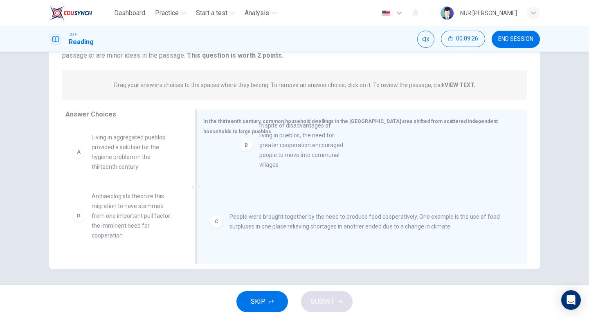
drag, startPoint x: 141, startPoint y: 209, endPoint x: 315, endPoint y: 138, distance: 187.8
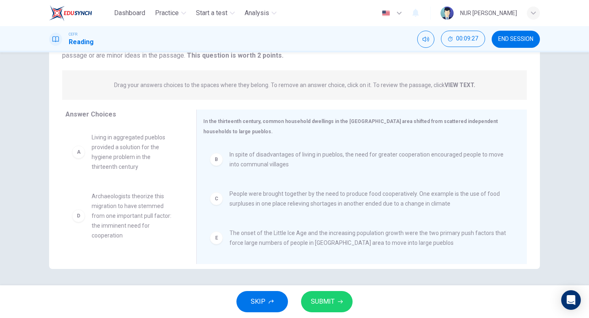
click at [338, 298] on button "SUBMIT" at bounding box center [327, 301] width 52 height 21
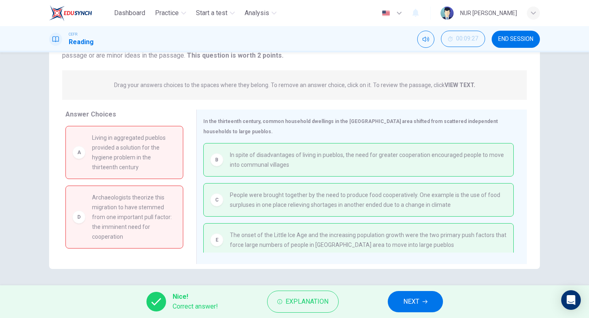
click at [403, 297] on span "NEXT" at bounding box center [411, 301] width 16 height 11
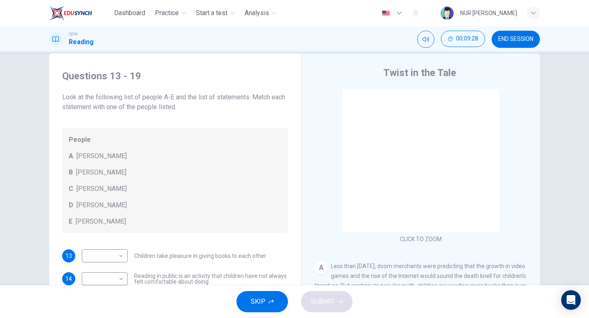
scroll to position [18, 0]
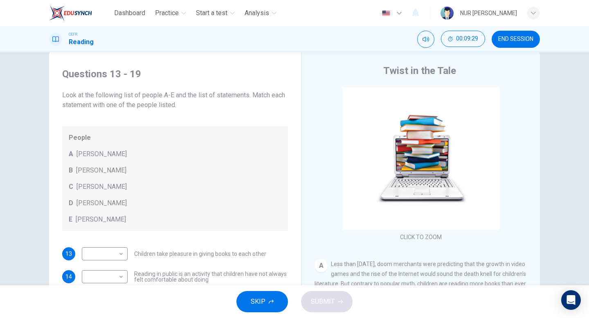
click at [517, 40] on span "END SESSION" at bounding box center [515, 39] width 35 height 7
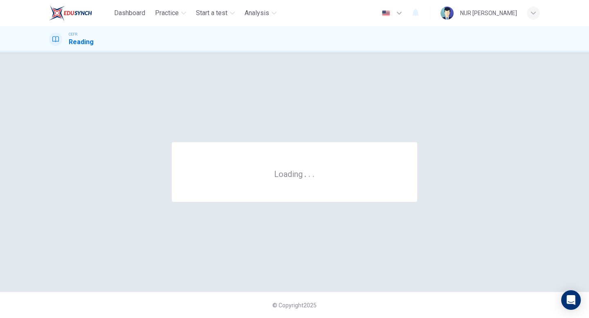
scroll to position [0, 0]
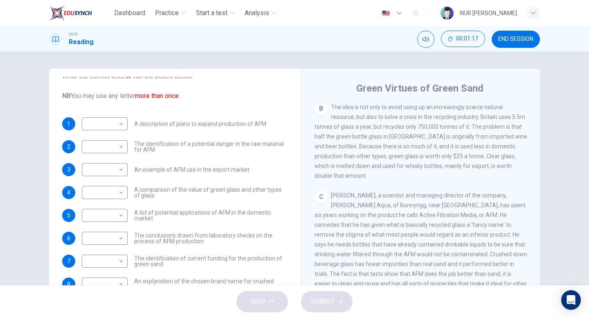
scroll to position [293, 0]
click at [517, 39] on span "END SESSION" at bounding box center [515, 39] width 35 height 7
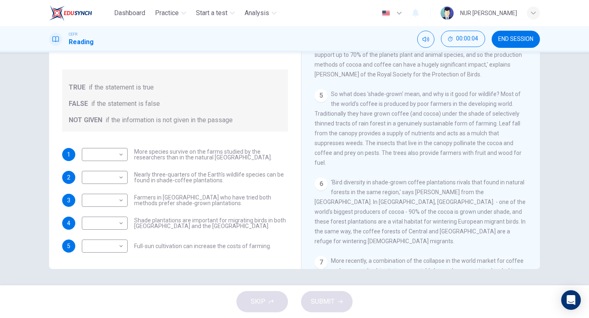
scroll to position [496, 0]
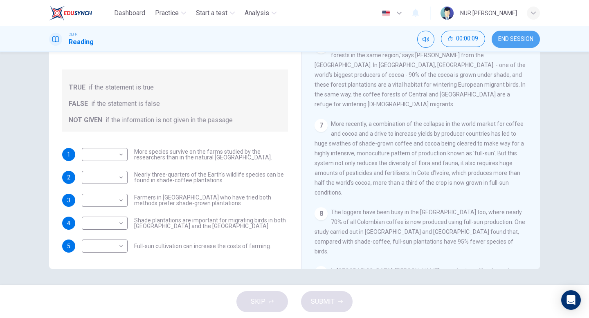
click at [516, 46] on button "END SESSION" at bounding box center [515, 39] width 48 height 17
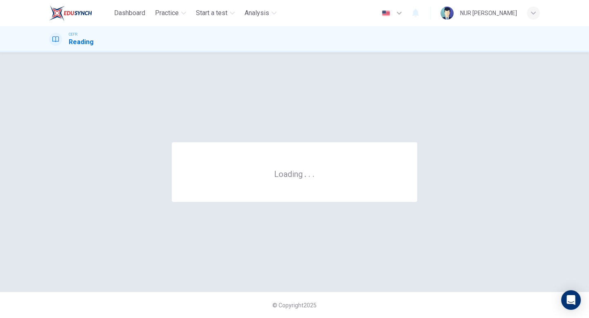
scroll to position [0, 0]
